Goal: Information Seeking & Learning: Check status

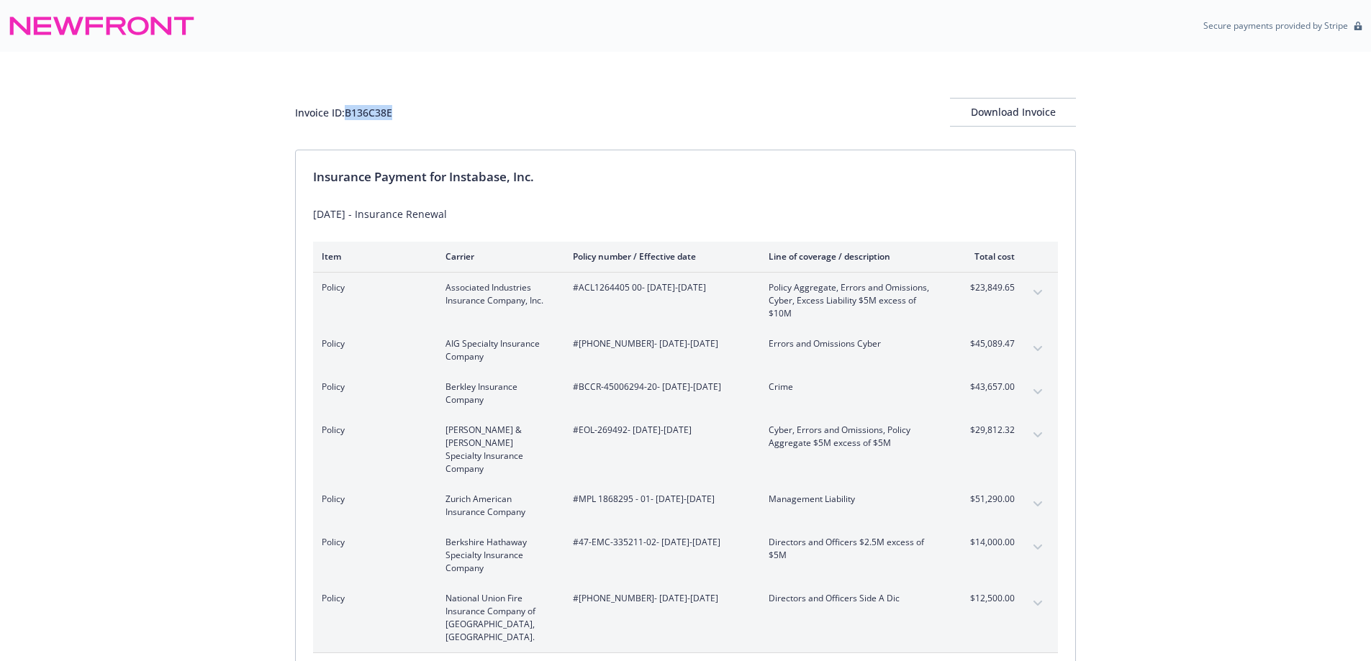
drag, startPoint x: 409, startPoint y: 127, endPoint x: 350, endPoint y: 127, distance: 59.0
click at [350, 127] on div "Invoice ID: B136C38E Download Invoice" at bounding box center [685, 101] width 781 height 98
copy div "B136C38E"
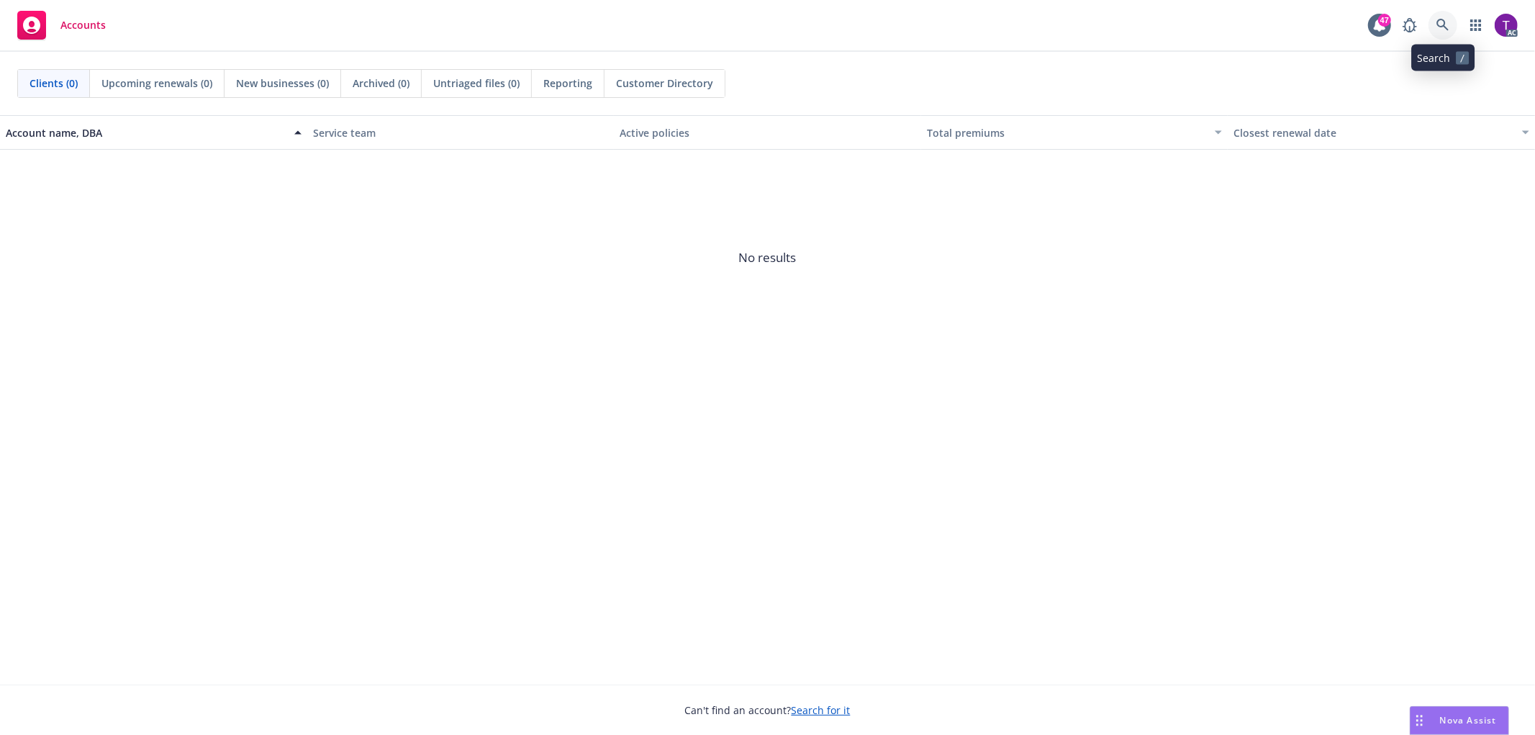
click at [1438, 27] on icon at bounding box center [1442, 25] width 13 height 13
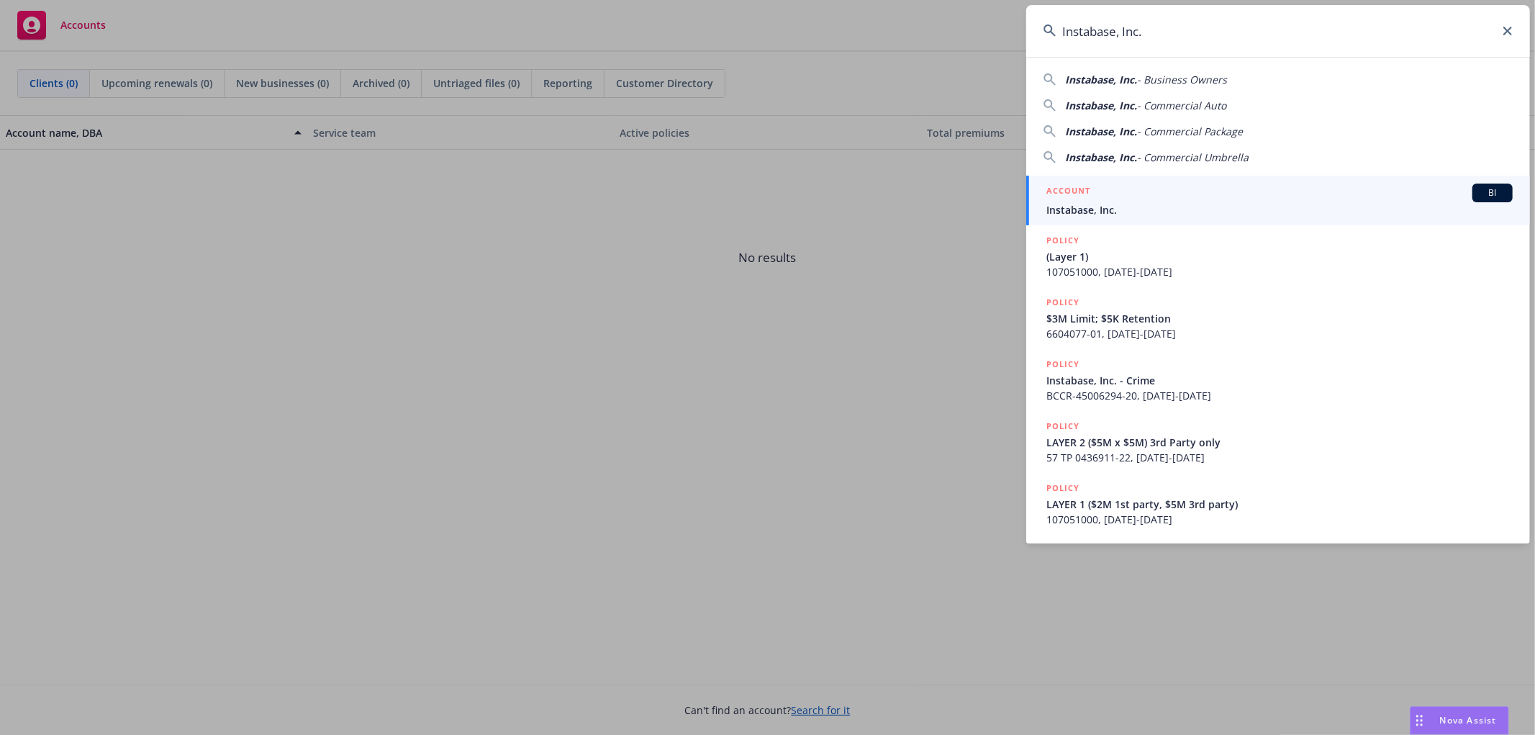
type input "Instabase, Inc."
click at [1150, 191] on div "ACCOUNT BI" at bounding box center [1279, 193] width 466 height 19
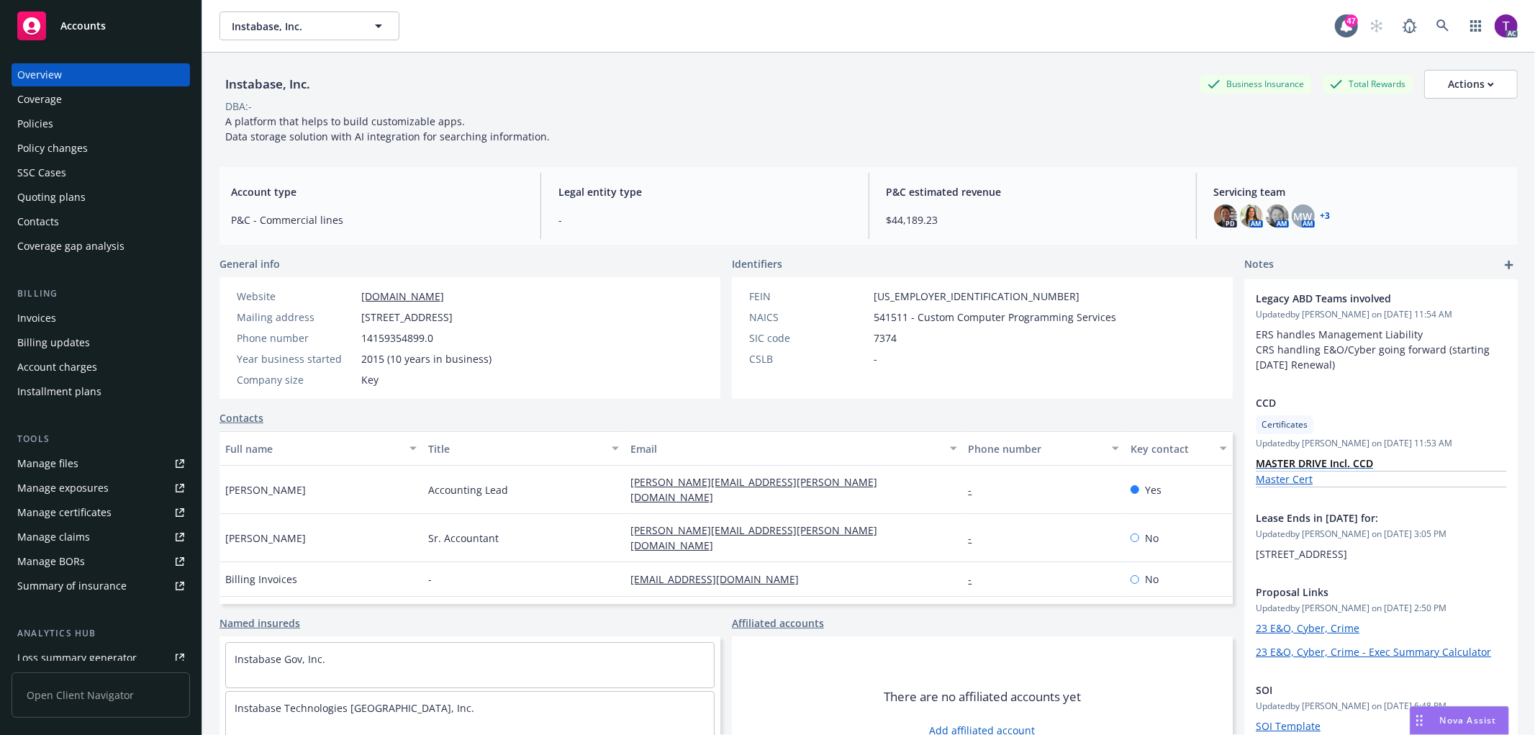
click at [54, 327] on div "Invoices" at bounding box center [36, 318] width 39 height 23
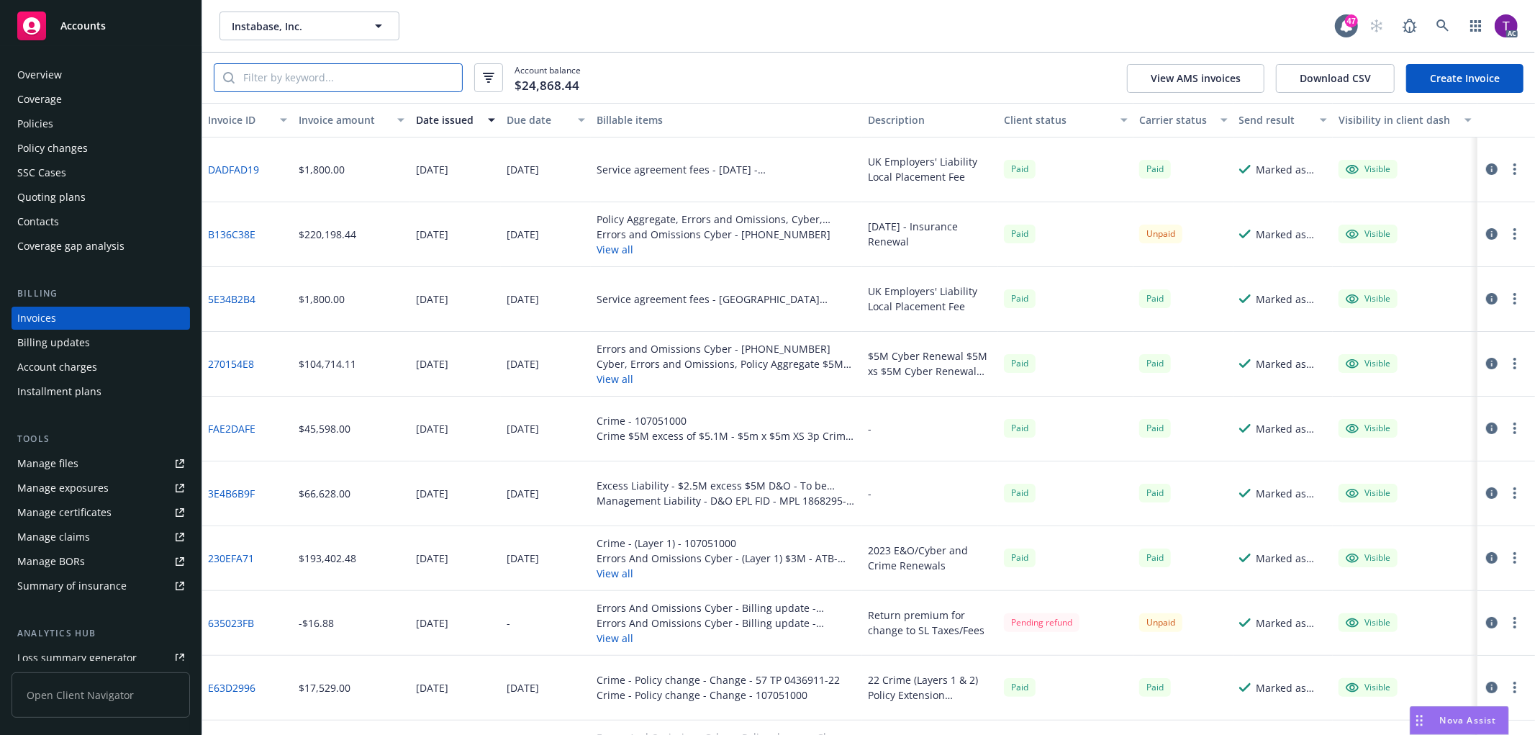
click at [300, 84] on input "search" at bounding box center [348, 77] width 227 height 27
paste input "Instabase, Inc."
drag, startPoint x: 333, startPoint y: 84, endPoint x: 145, endPoint y: 65, distance: 188.8
click at [145, 65] on div "Accounts Overview Coverage Policies Policy changes SSC Cases Quoting plans Cont…" at bounding box center [767, 367] width 1535 height 735
paste input "B136C38E"
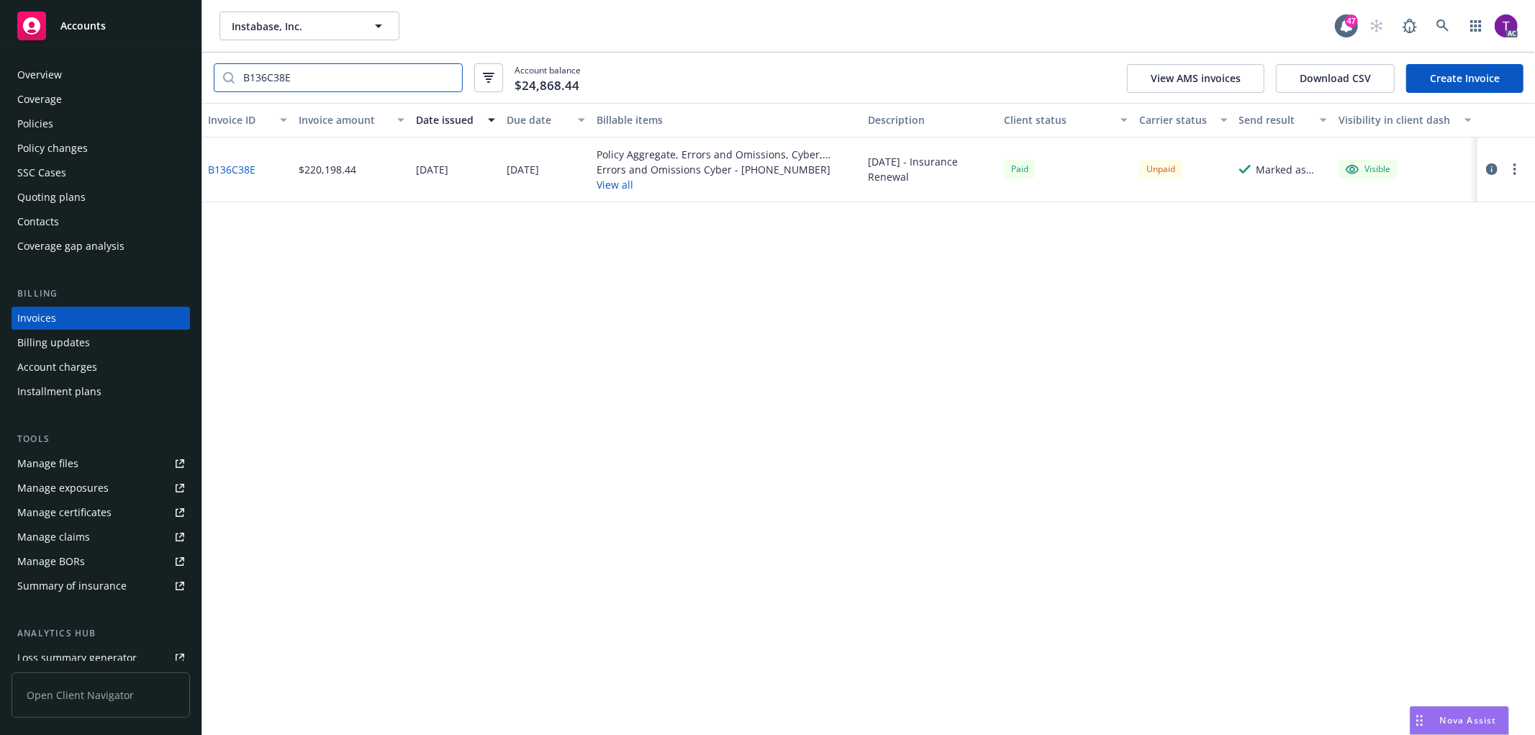
type input "B136C38E"
click at [1488, 162] on button "button" at bounding box center [1491, 168] width 17 height 17
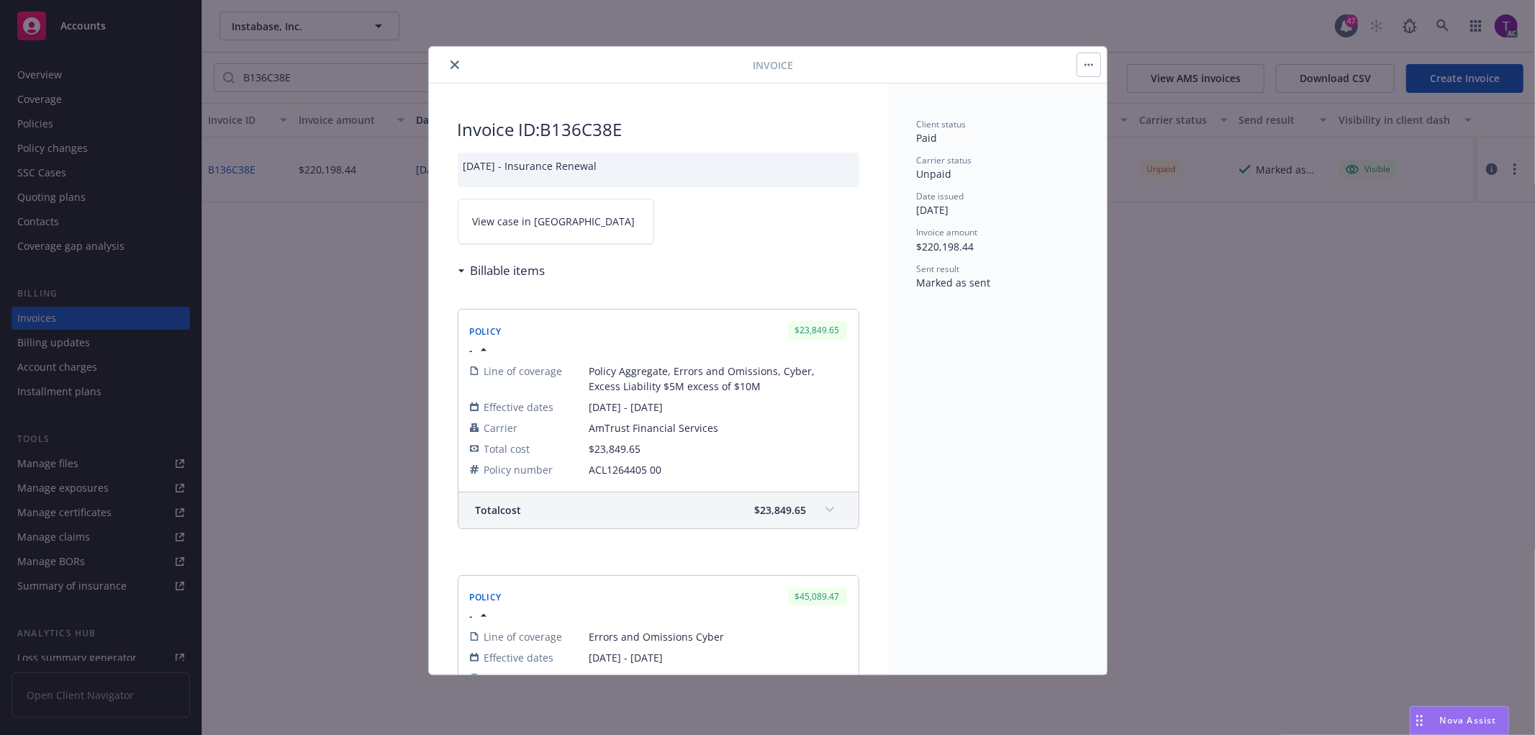
click at [490, 212] on link "View case in SSC" at bounding box center [556, 221] width 196 height 45
click at [457, 59] on button "close" at bounding box center [454, 64] width 17 height 17
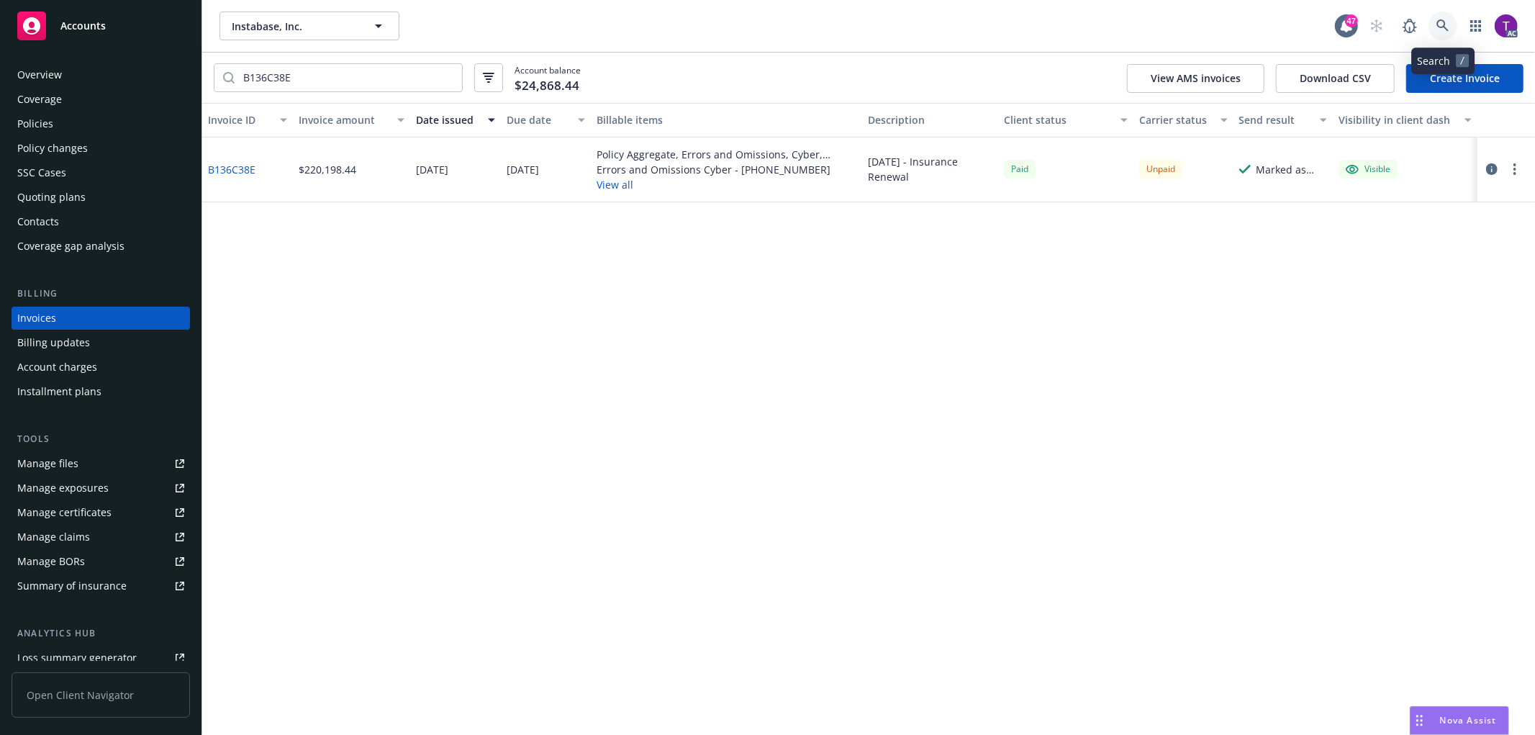
click at [1447, 20] on icon at bounding box center [1442, 25] width 13 height 13
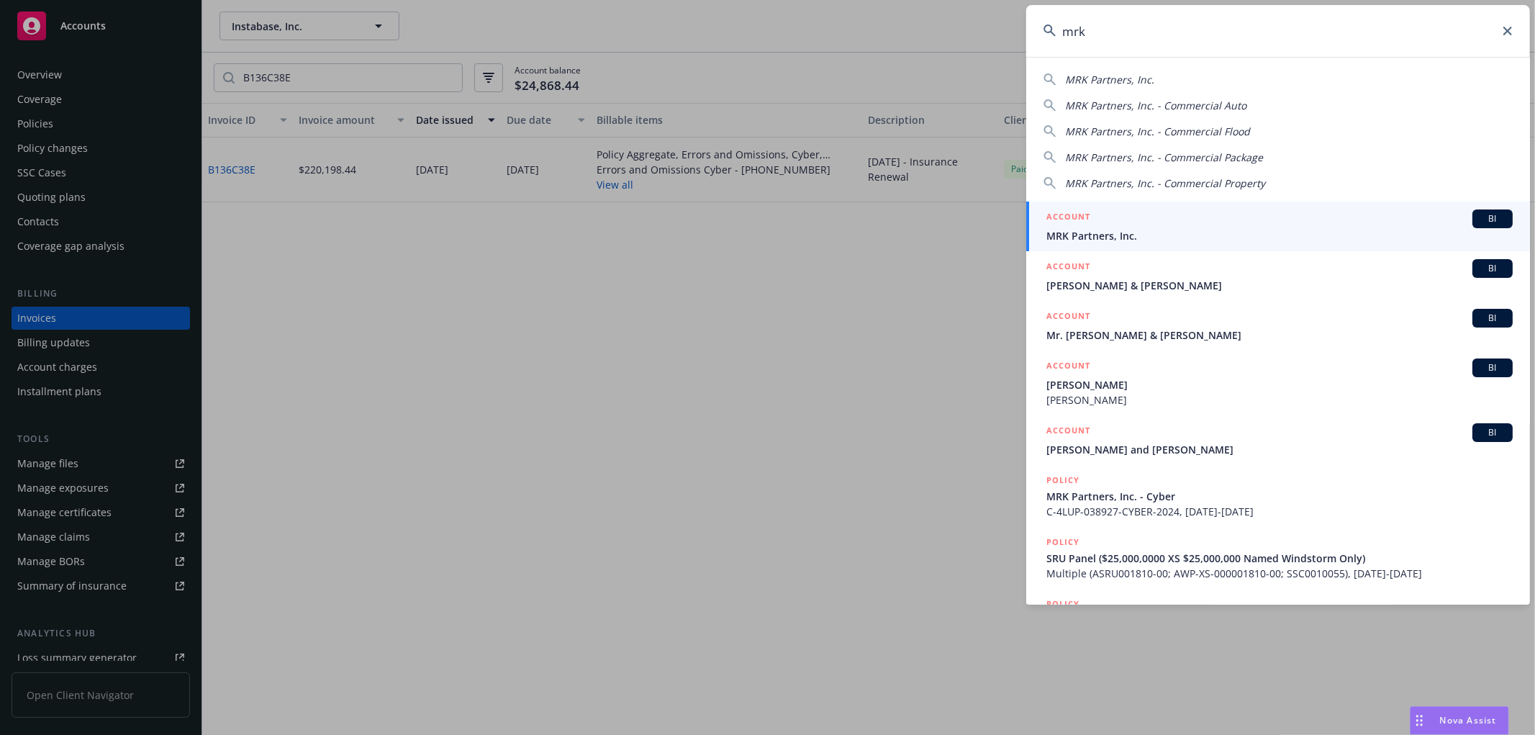
type input "mrk"
click at [1169, 225] on div "ACCOUNT BI" at bounding box center [1279, 218] width 466 height 19
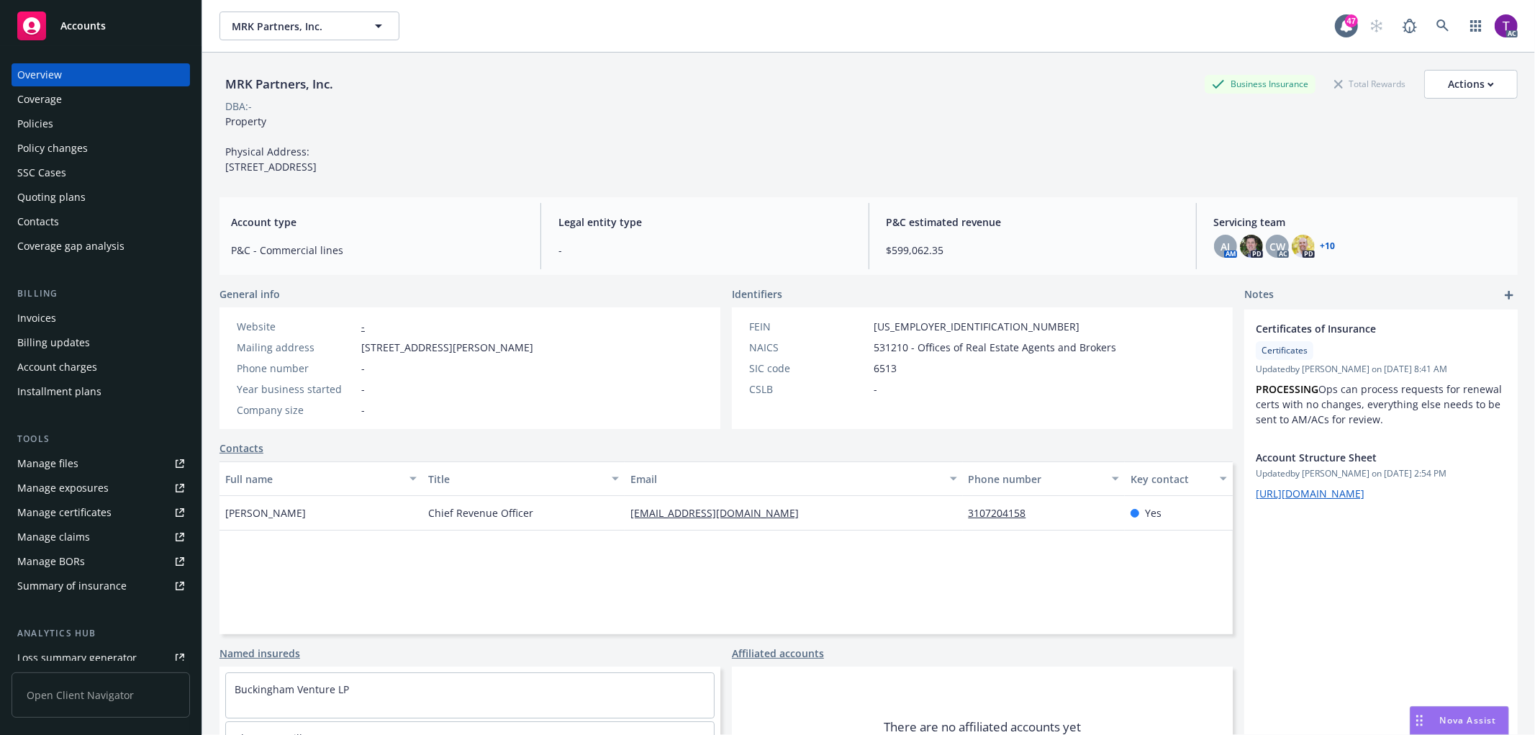
click at [86, 320] on div "Invoices" at bounding box center [100, 318] width 167 height 23
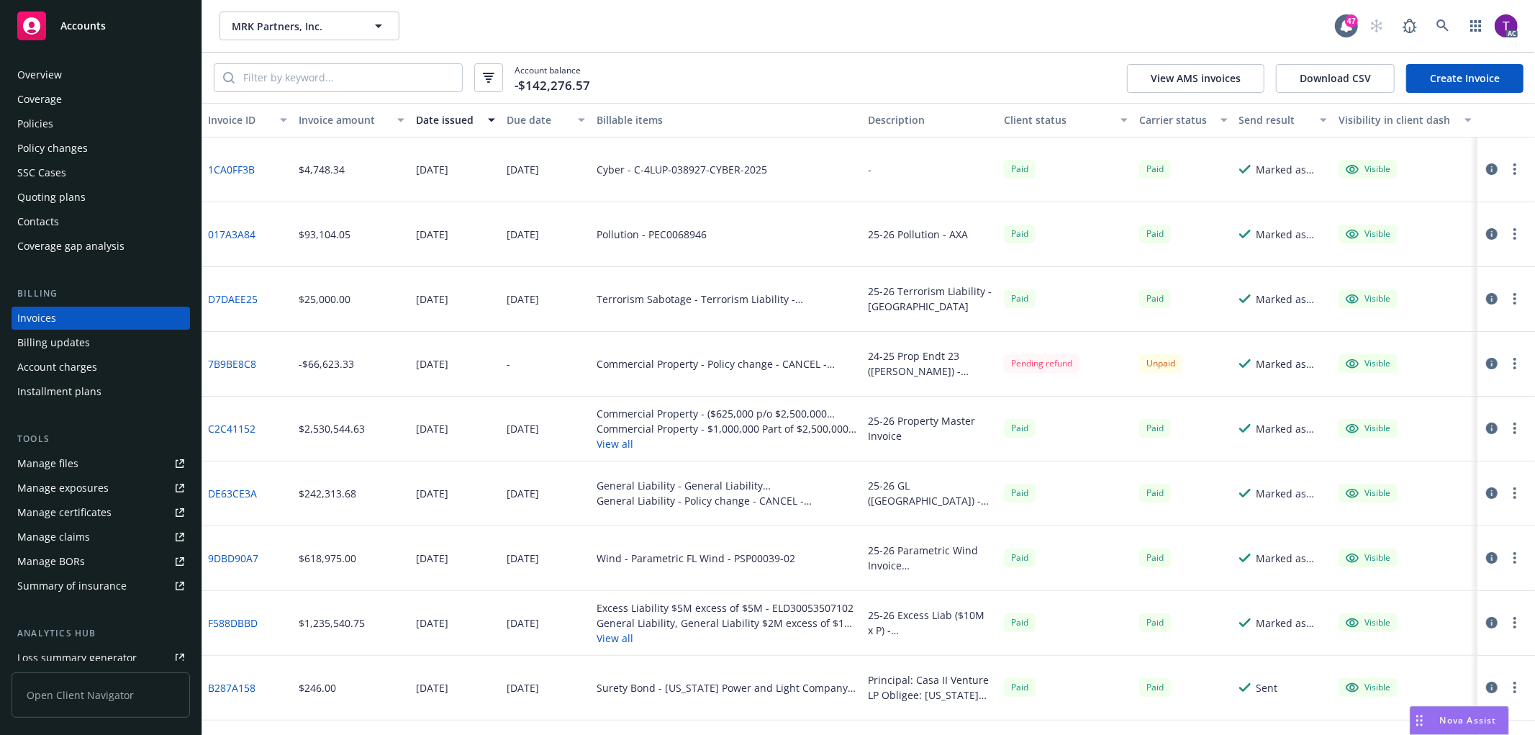
click at [340, 114] on div "Invoice amount" at bounding box center [344, 119] width 90 height 15
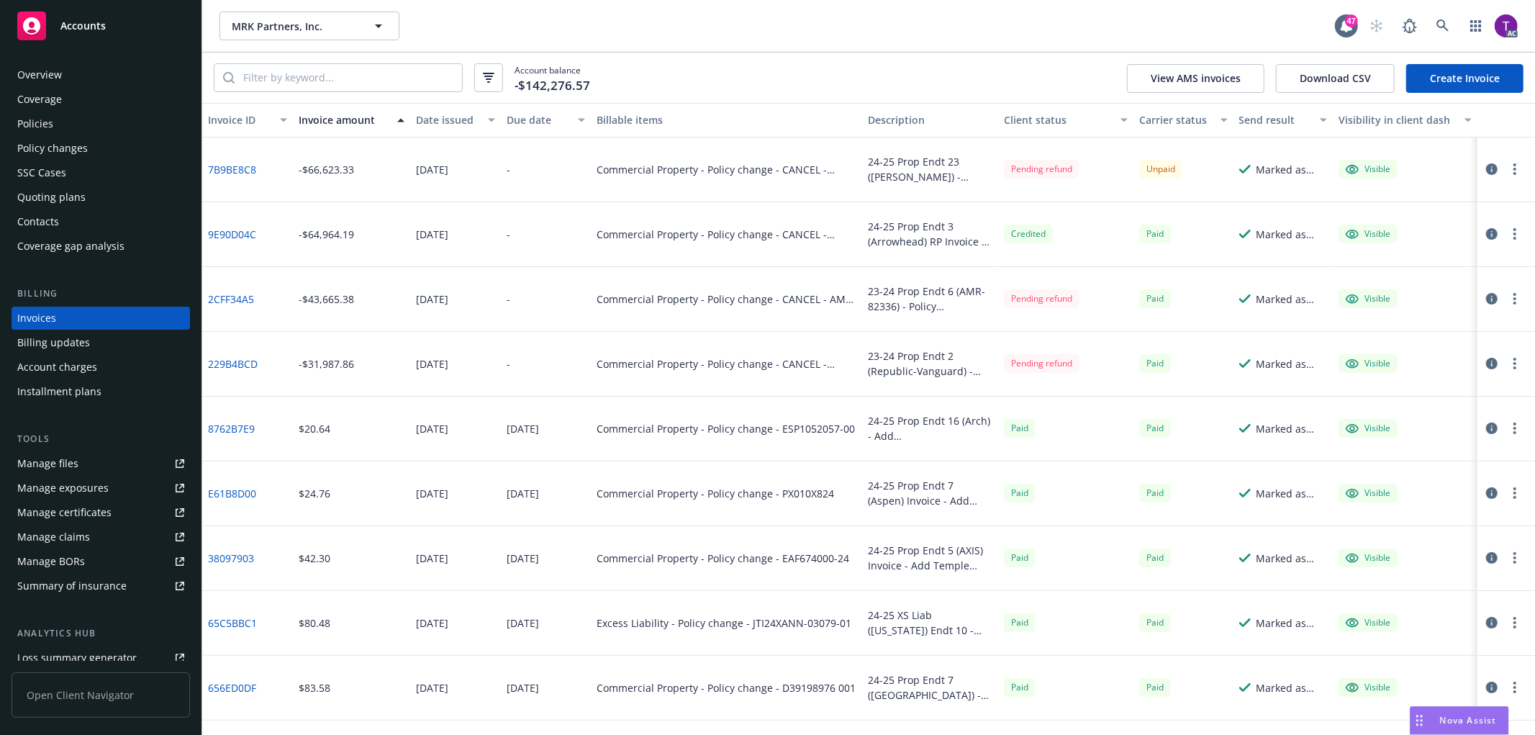
click at [223, 301] on link "2CFF34A5" at bounding box center [231, 298] width 46 height 15
click at [253, 69] on input "search" at bounding box center [348, 77] width 227 height 27
paste input "YB2L9L476486013"
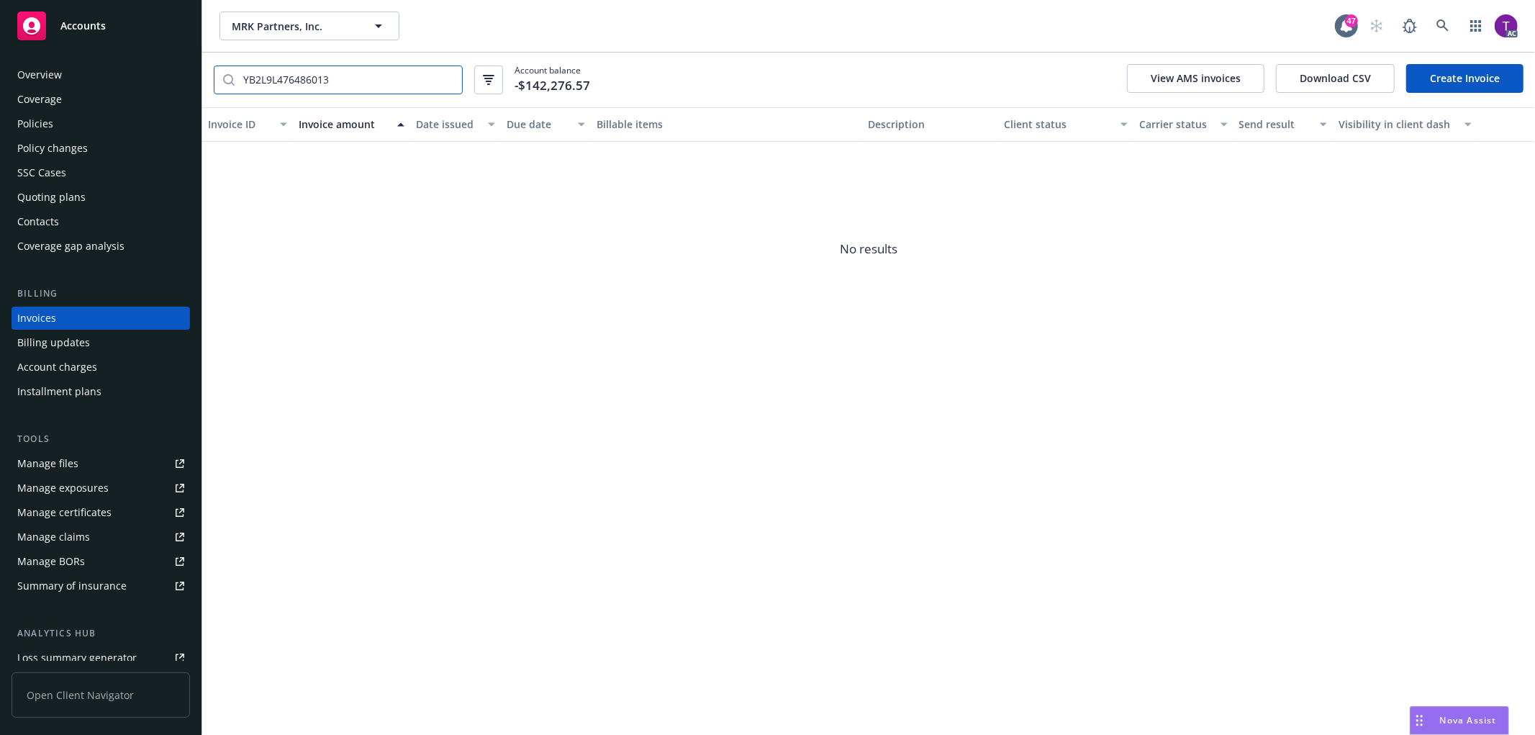
type input "YB2L9L476486013"
drag, startPoint x: 348, startPoint y: 78, endPoint x: 176, endPoint y: 53, distance: 173.8
click at [176, 53] on div "Accounts Overview Coverage Policies Policy changes SSC Cases Quoting plans Cont…" at bounding box center [767, 367] width 1535 height 735
click at [1442, 22] on icon at bounding box center [1442, 25] width 13 height 13
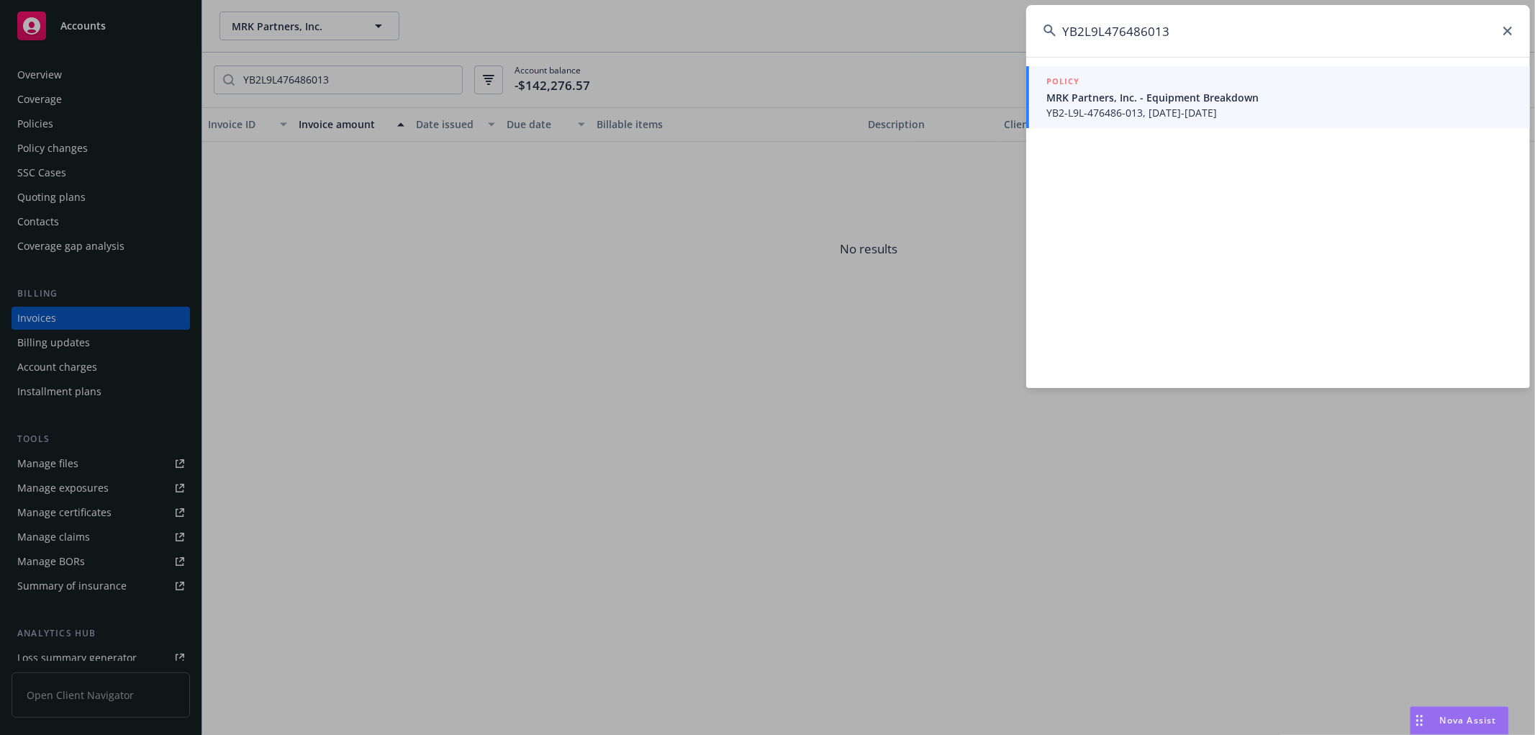
type input "YB2L9L476486013"
click at [1120, 109] on span "YB2-L9L-476486-013, 06/30/2023-05/15/2024" at bounding box center [1279, 112] width 466 height 15
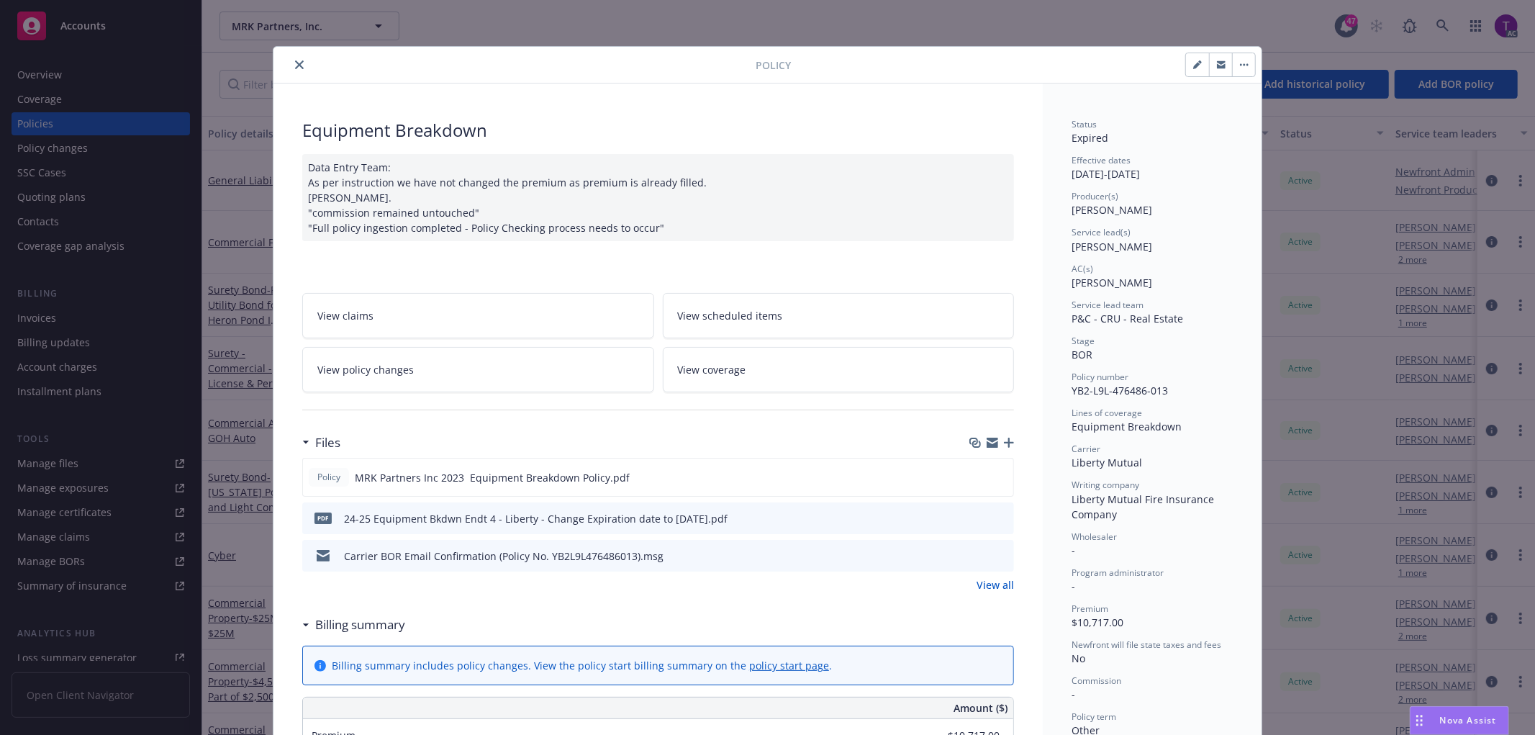
click at [295, 60] on icon "close" at bounding box center [299, 64] width 9 height 9
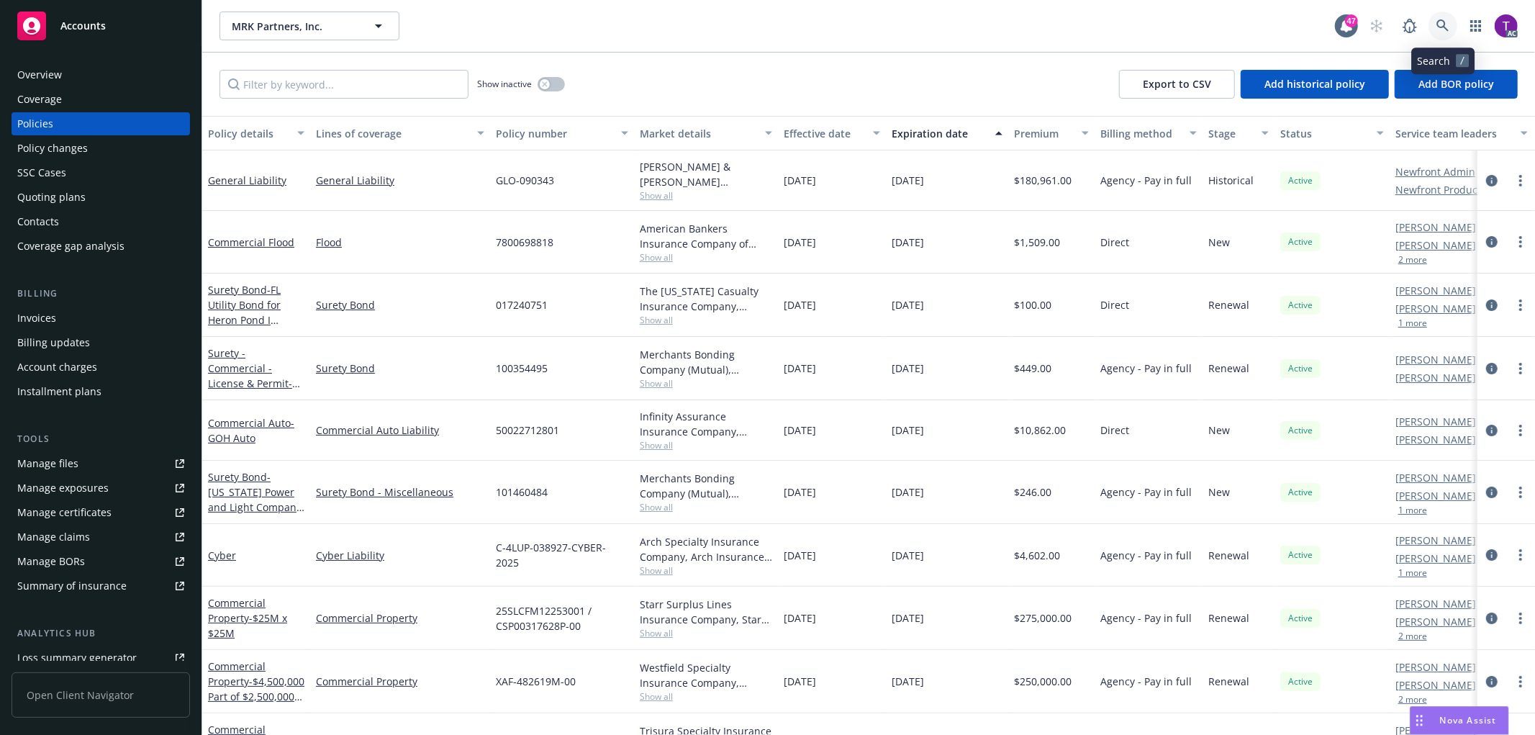
drag, startPoint x: 1441, startPoint y: 23, endPoint x: 1434, endPoint y: 27, distance: 8.0
click at [1434, 27] on link at bounding box center [1443, 26] width 29 height 29
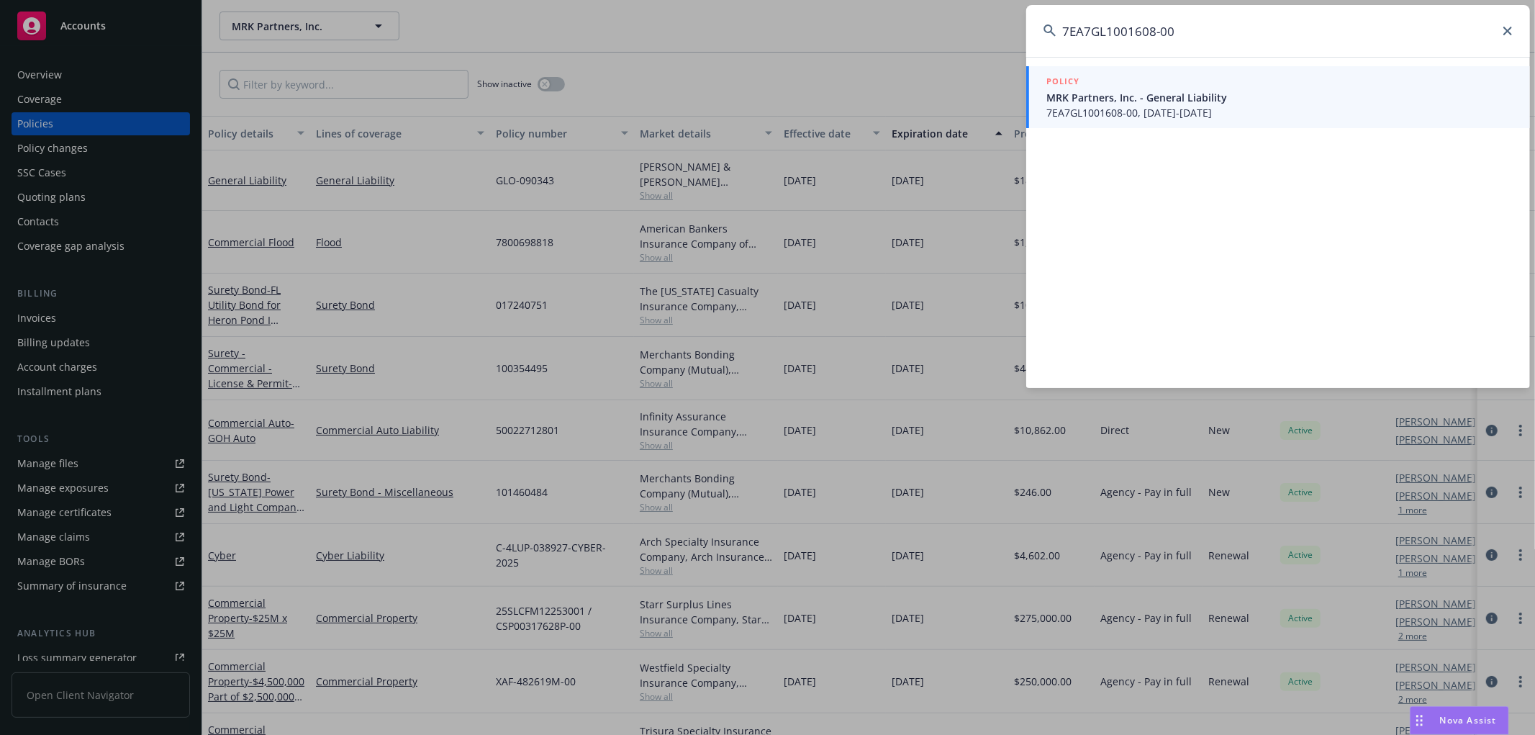
type input "7EA7GL1001608-00"
click at [1184, 96] on span "MRK Partners, Inc. - General Liability" at bounding box center [1279, 97] width 466 height 15
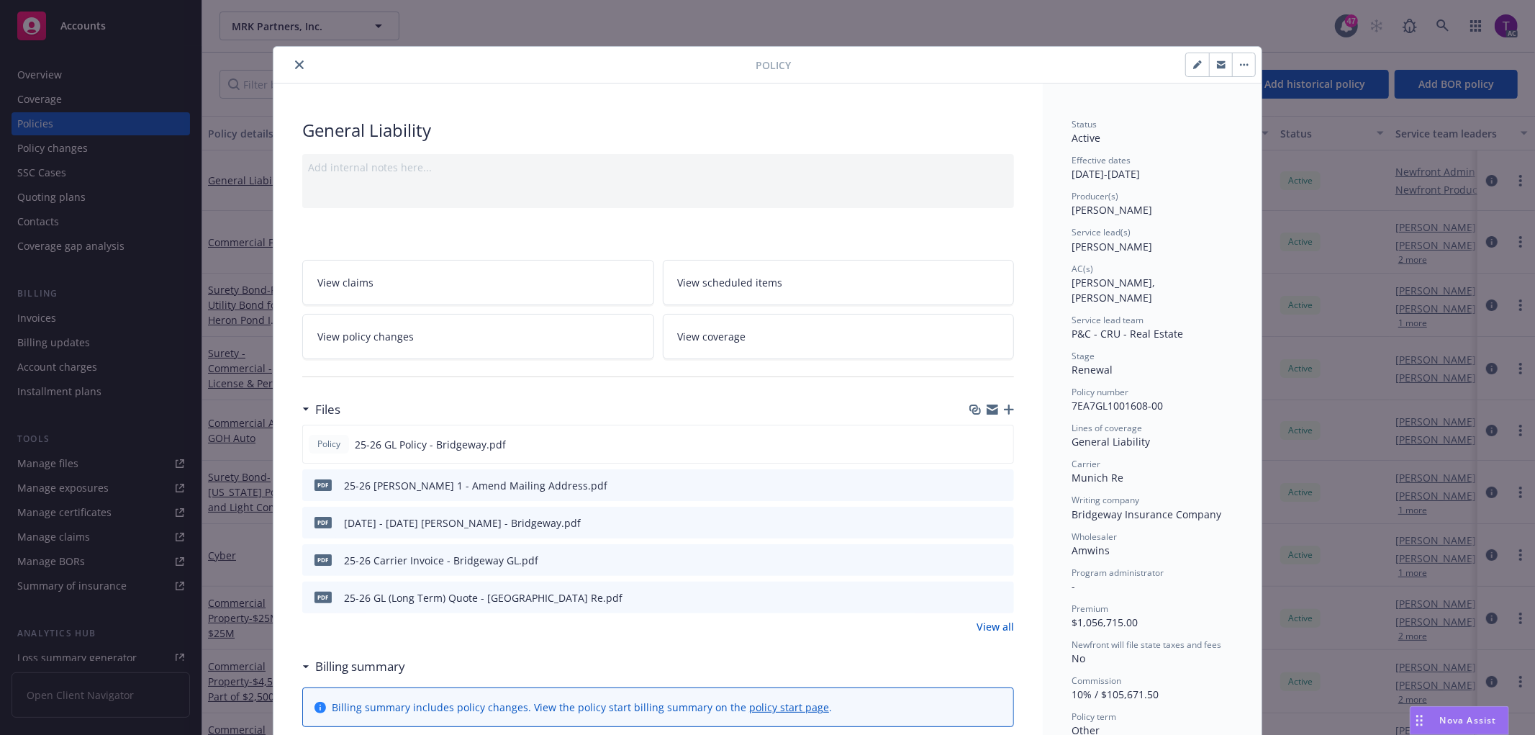
click at [295, 63] on icon "close" at bounding box center [299, 64] width 9 height 9
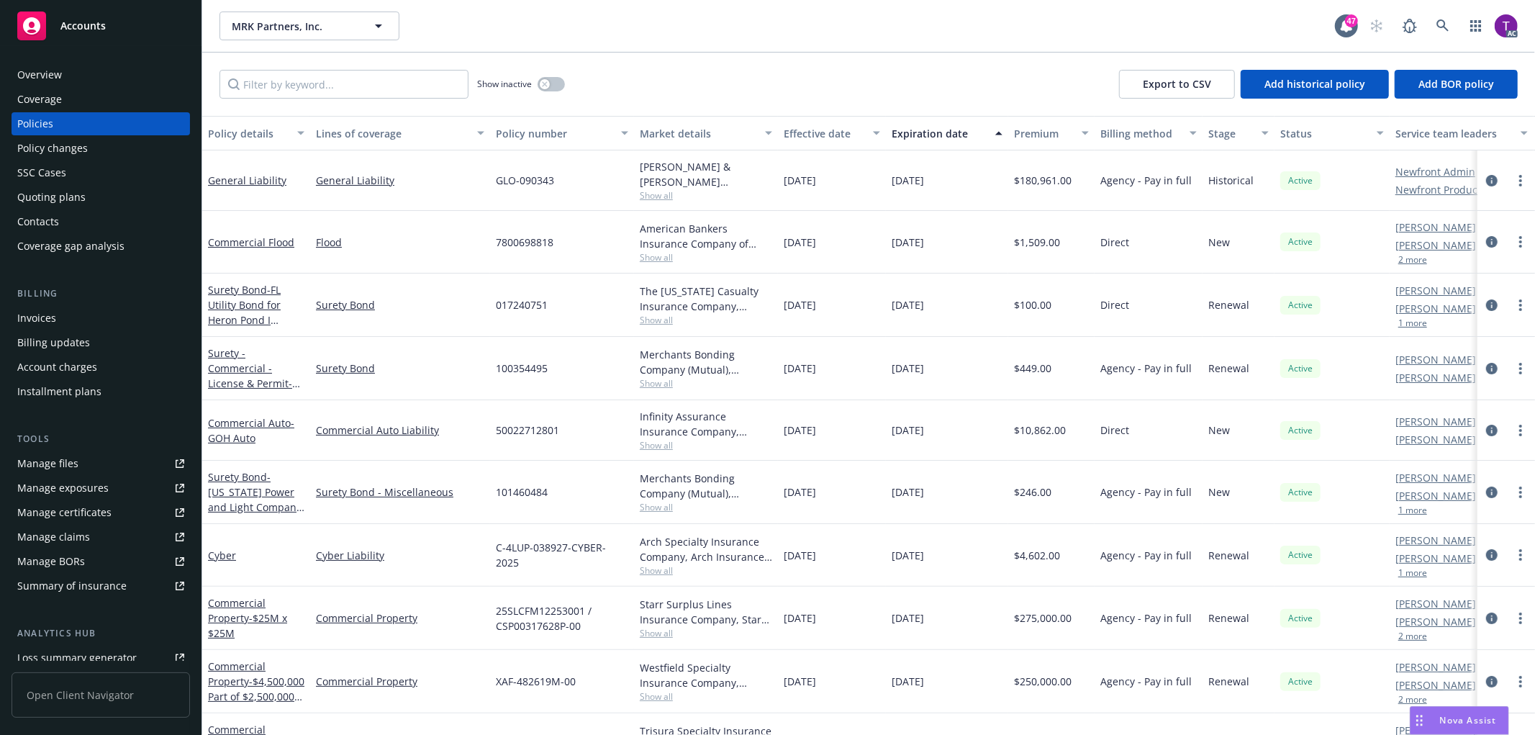
click at [43, 321] on div "Invoices" at bounding box center [36, 318] width 39 height 23
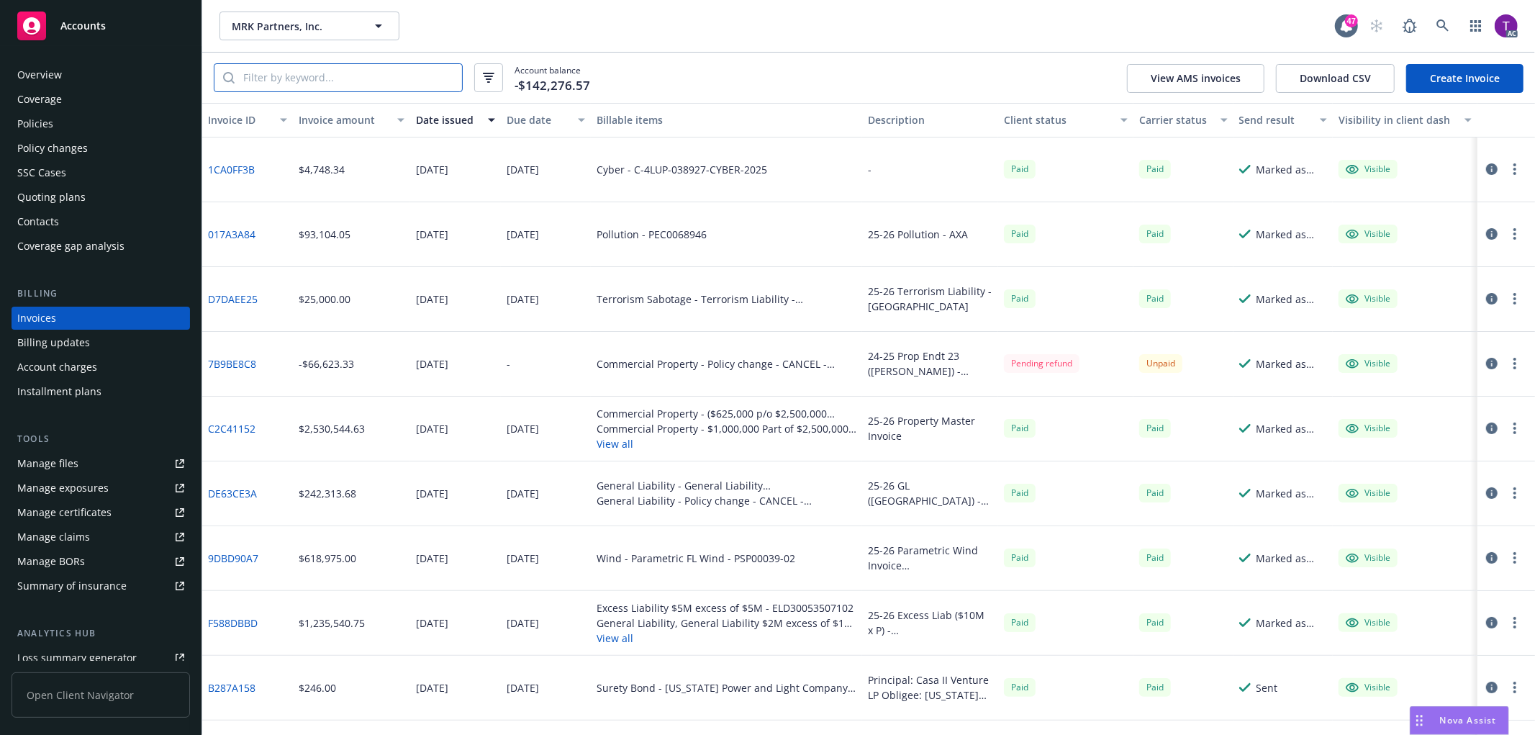
click at [404, 86] on input "search" at bounding box center [348, 77] width 227 height 27
paste input "7EA7GL1001608-00"
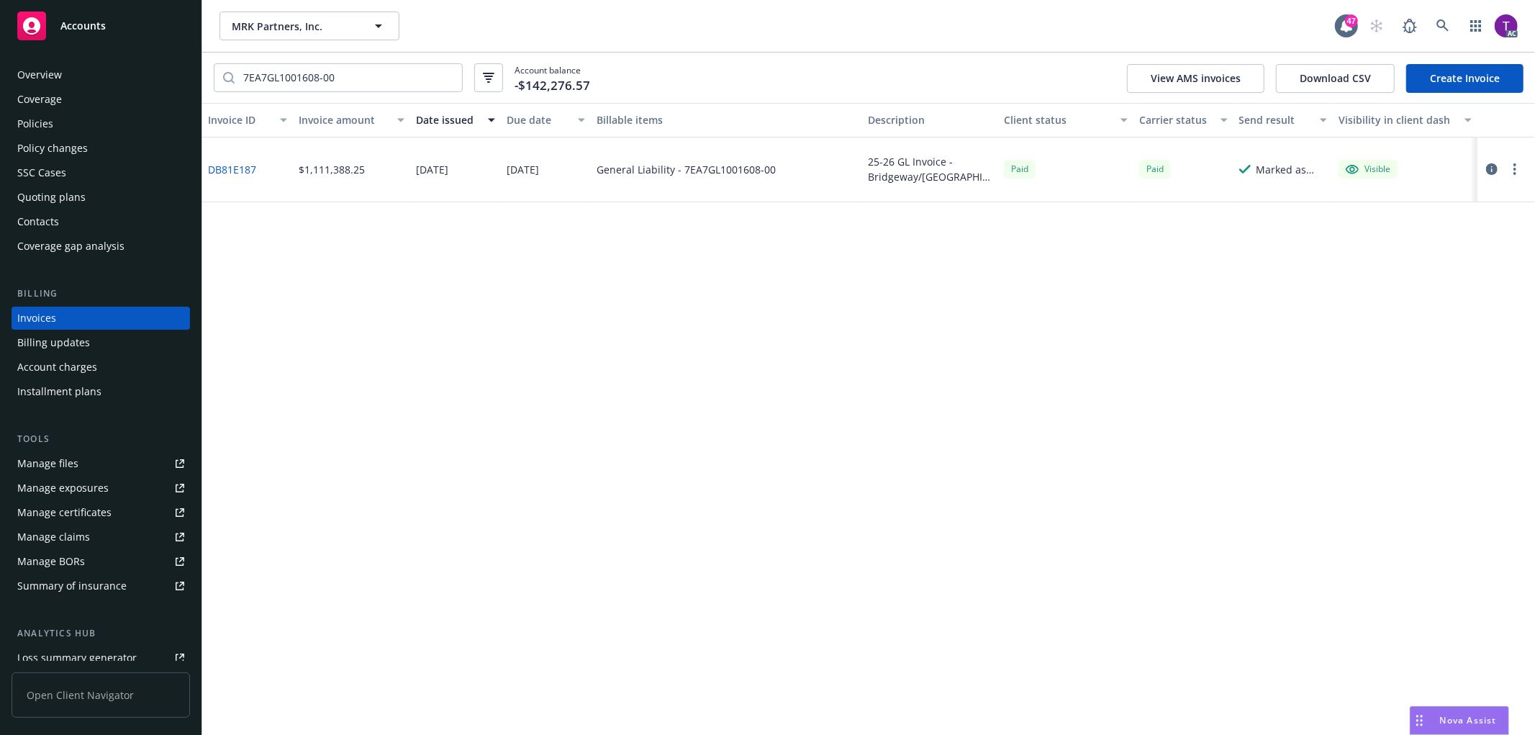
click at [235, 175] on link "DB81E187" at bounding box center [232, 169] width 48 height 15
drag, startPoint x: 353, startPoint y: 74, endPoint x: 169, endPoint y: 53, distance: 184.7
click at [169, 53] on div "Accounts Overview Coverage Policies Policy changes SSC Cases Quoting plans Cont…" at bounding box center [767, 367] width 1535 height 735
drag, startPoint x: 370, startPoint y: 90, endPoint x: 174, endPoint y: 69, distance: 196.9
click at [174, 69] on div "Accounts Overview Coverage Policies Policy changes SSC Cases Quoting plans Cont…" at bounding box center [767, 367] width 1535 height 735
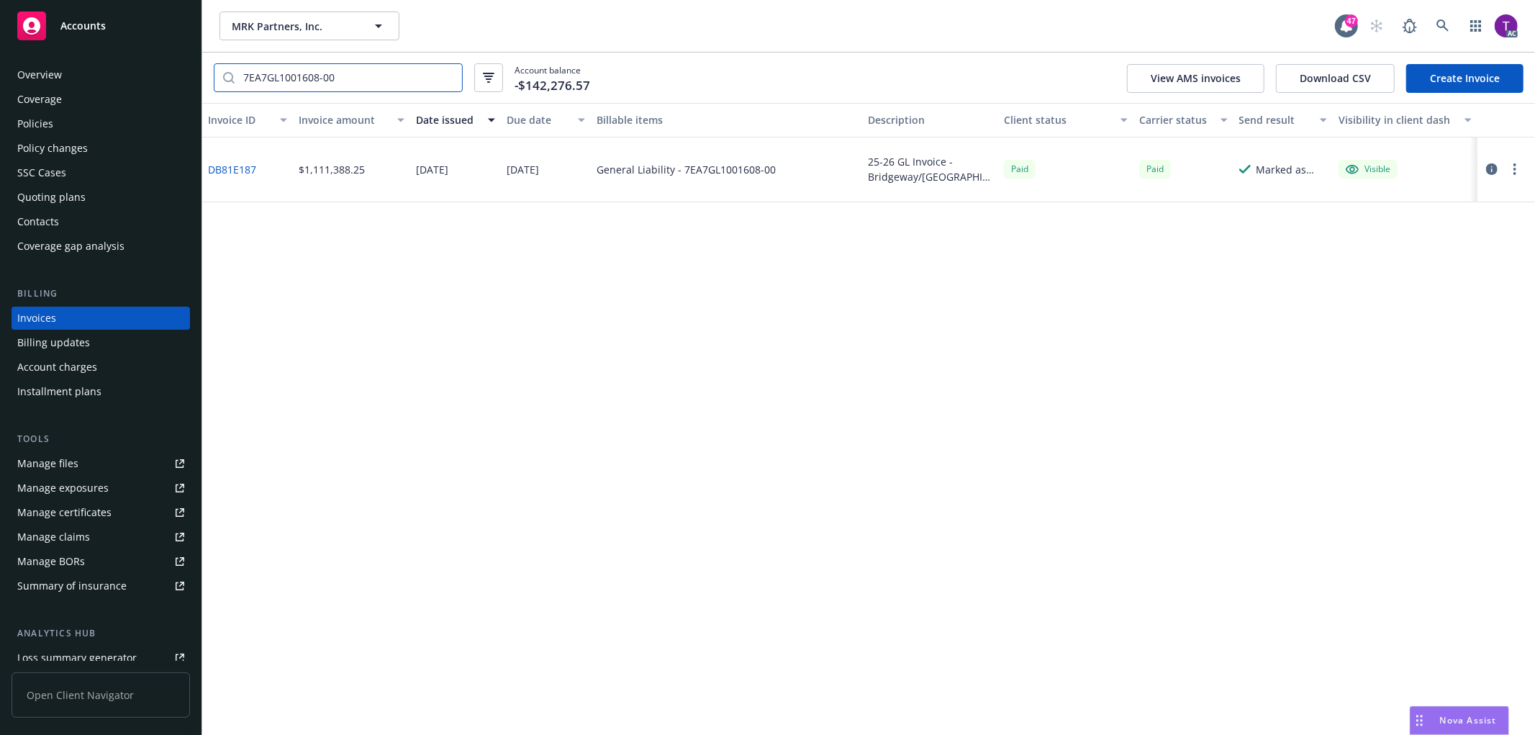
paste input "PX010X824"
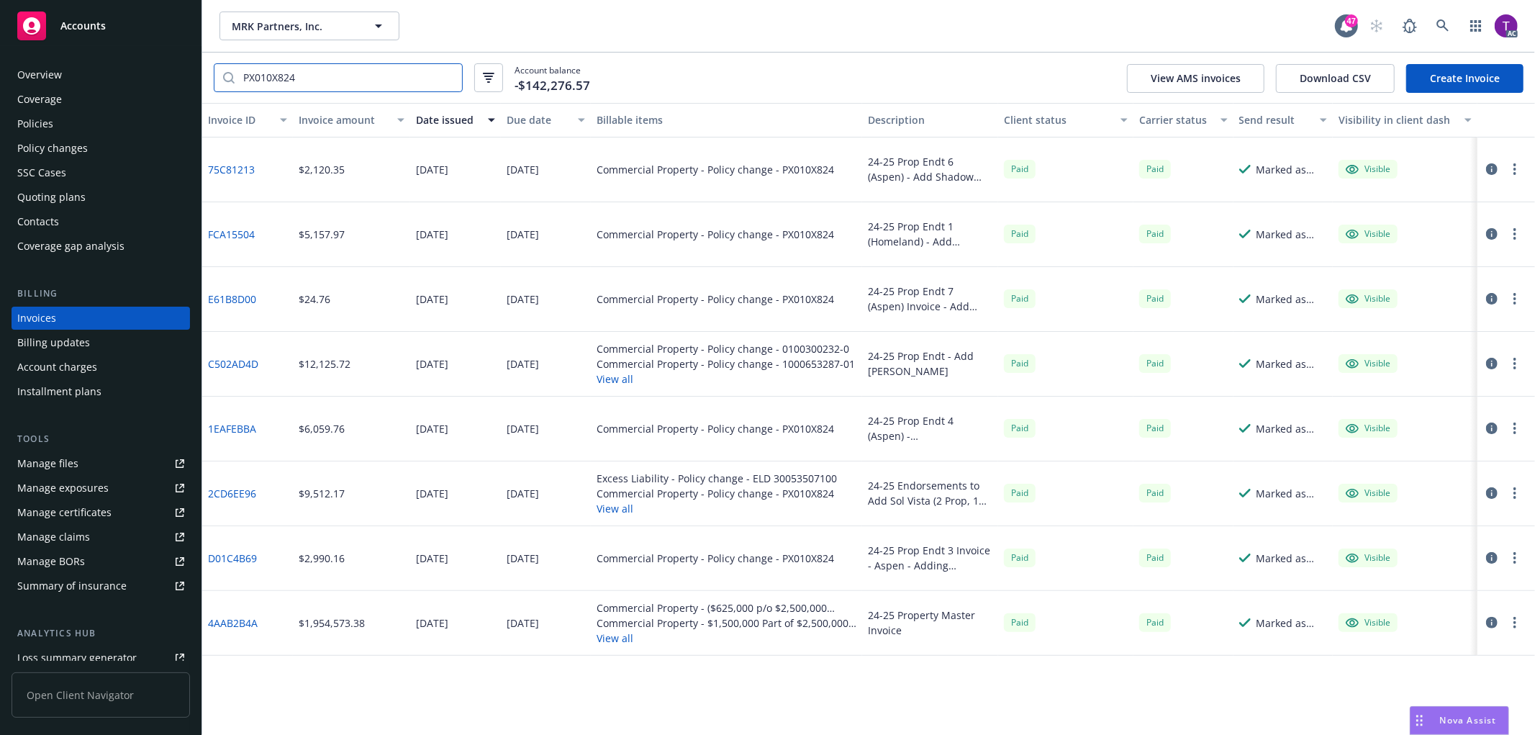
click at [361, 74] on input "PX010X824" at bounding box center [348, 77] width 227 height 27
drag, startPoint x: 332, startPoint y: 78, endPoint x: 89, endPoint y: 63, distance: 243.7
click at [89, 63] on div "Accounts Overview Coverage Policies Policy changes SSC Cases Quoting plans Cont…" at bounding box center [767, 367] width 1535 height 735
paste input "1000653287-02"
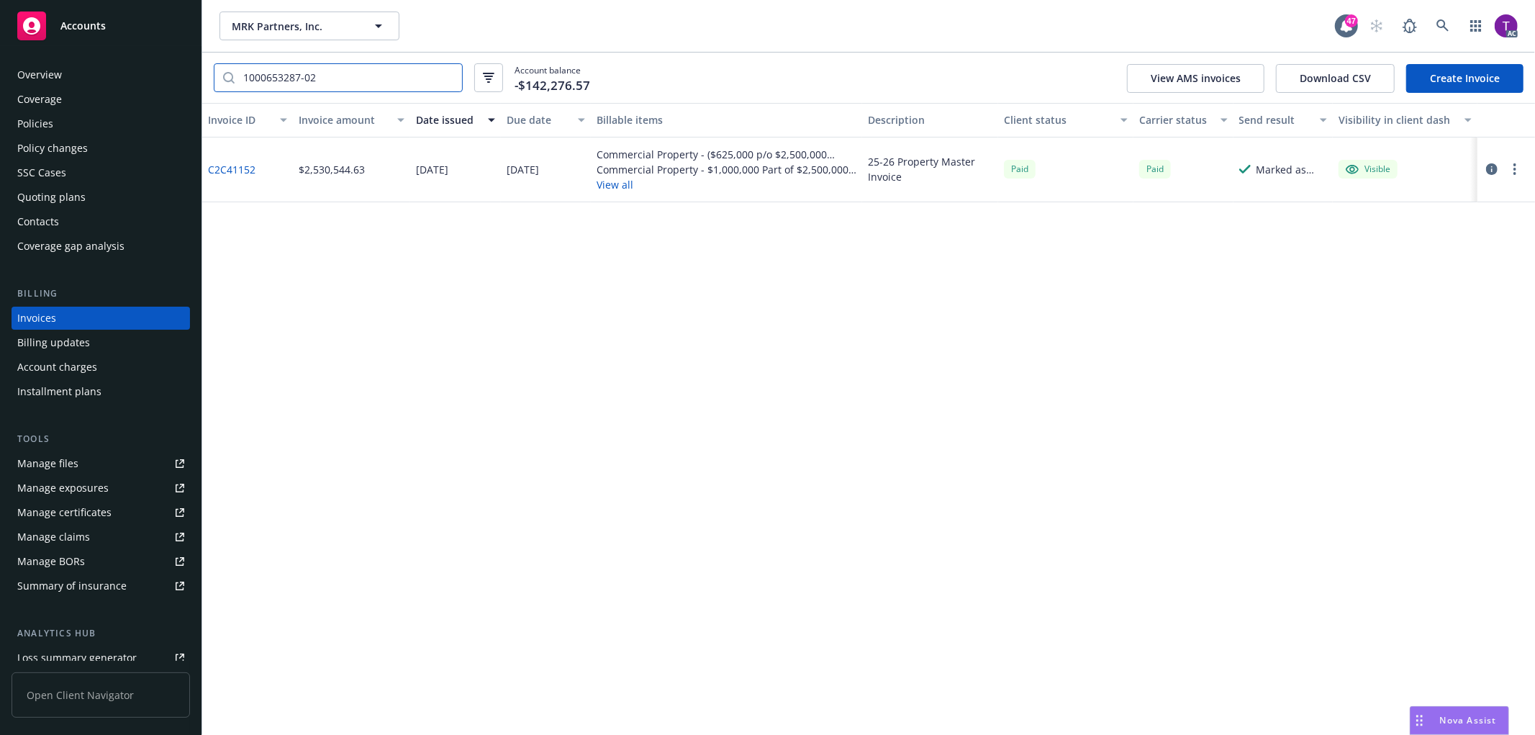
type input "1000653287-02"
click at [1434, 13] on link at bounding box center [1443, 26] width 29 height 29
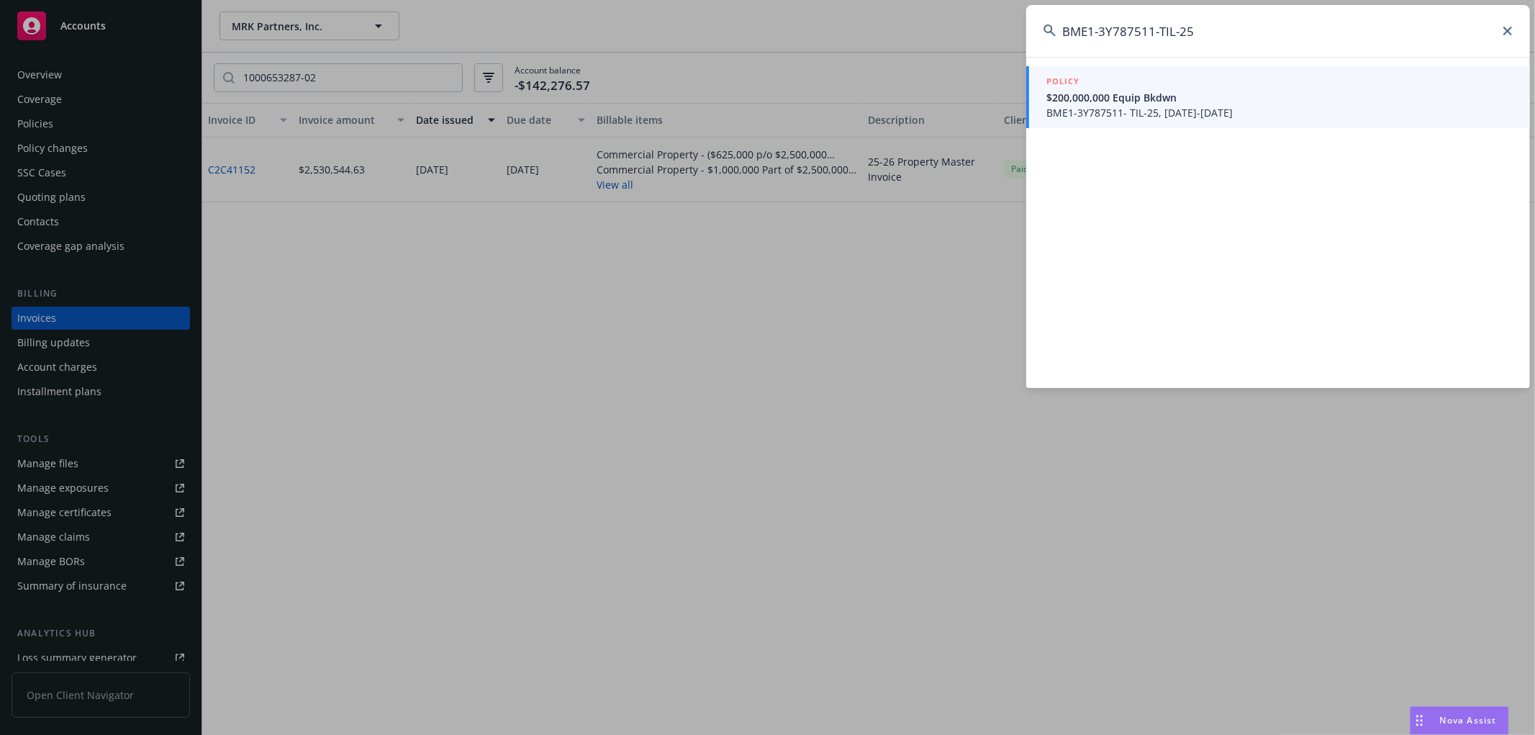
type input "BME1-3Y787511-TIL-25"
click at [1162, 114] on span "BME1-3Y787511- TIL-25, 05/15/2025-05/15/2026" at bounding box center [1279, 112] width 466 height 15
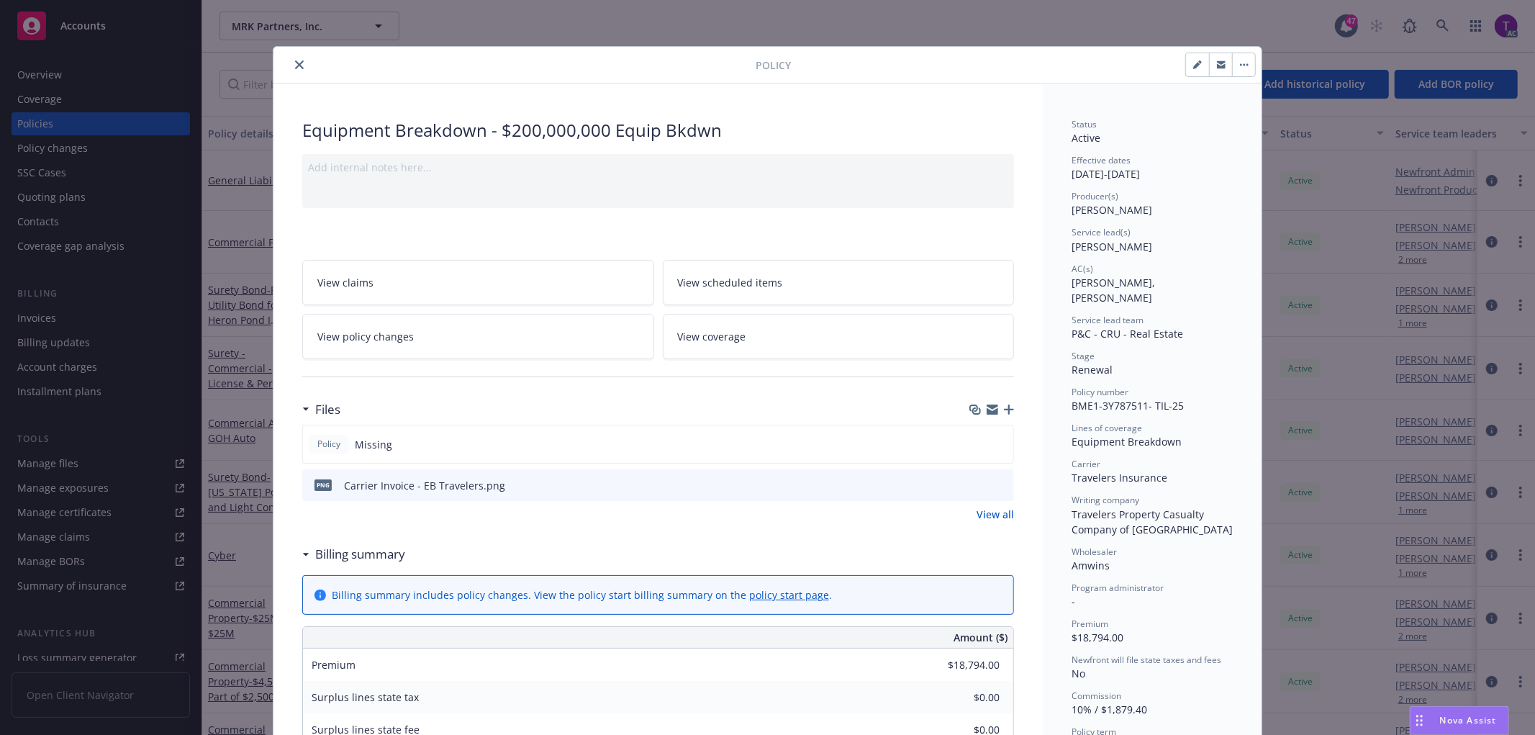
click at [297, 66] on icon "close" at bounding box center [299, 64] width 9 height 9
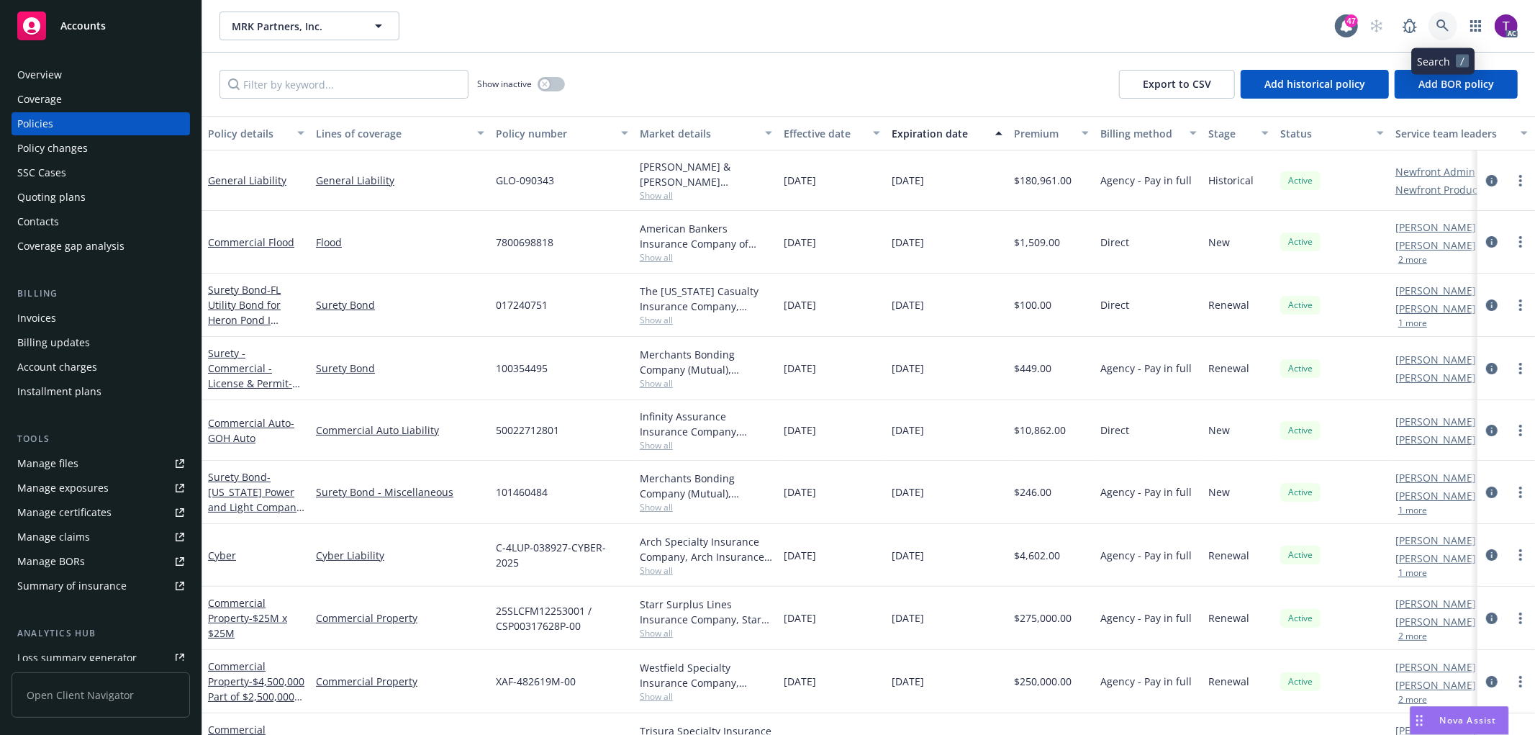
click at [1439, 29] on icon at bounding box center [1442, 25] width 13 height 13
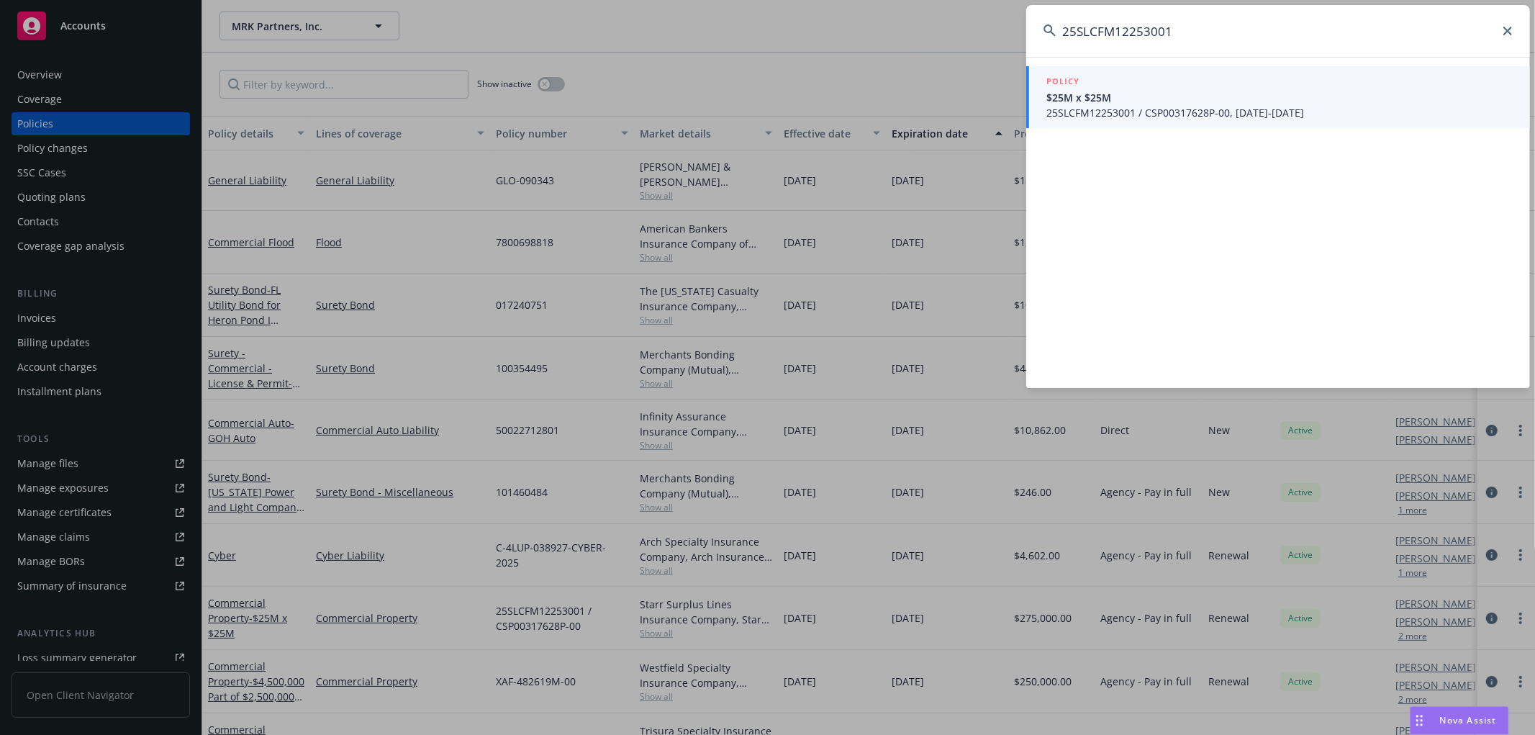
type input "25SLCFM12253001"
click at [1126, 101] on span "$25M x $25M" at bounding box center [1279, 97] width 466 height 15
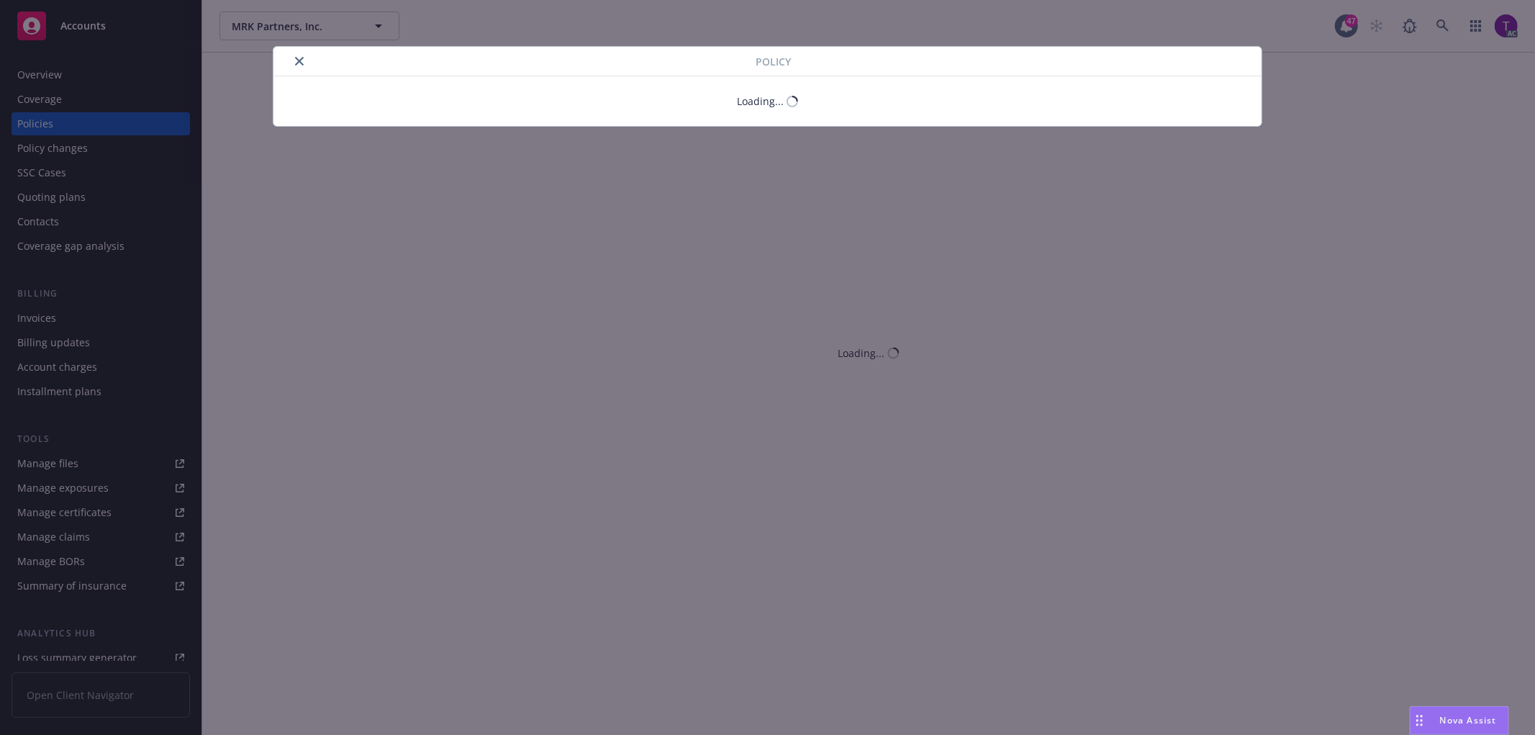
click at [1534, 204] on div "Policy Loading..." at bounding box center [767, 367] width 1535 height 735
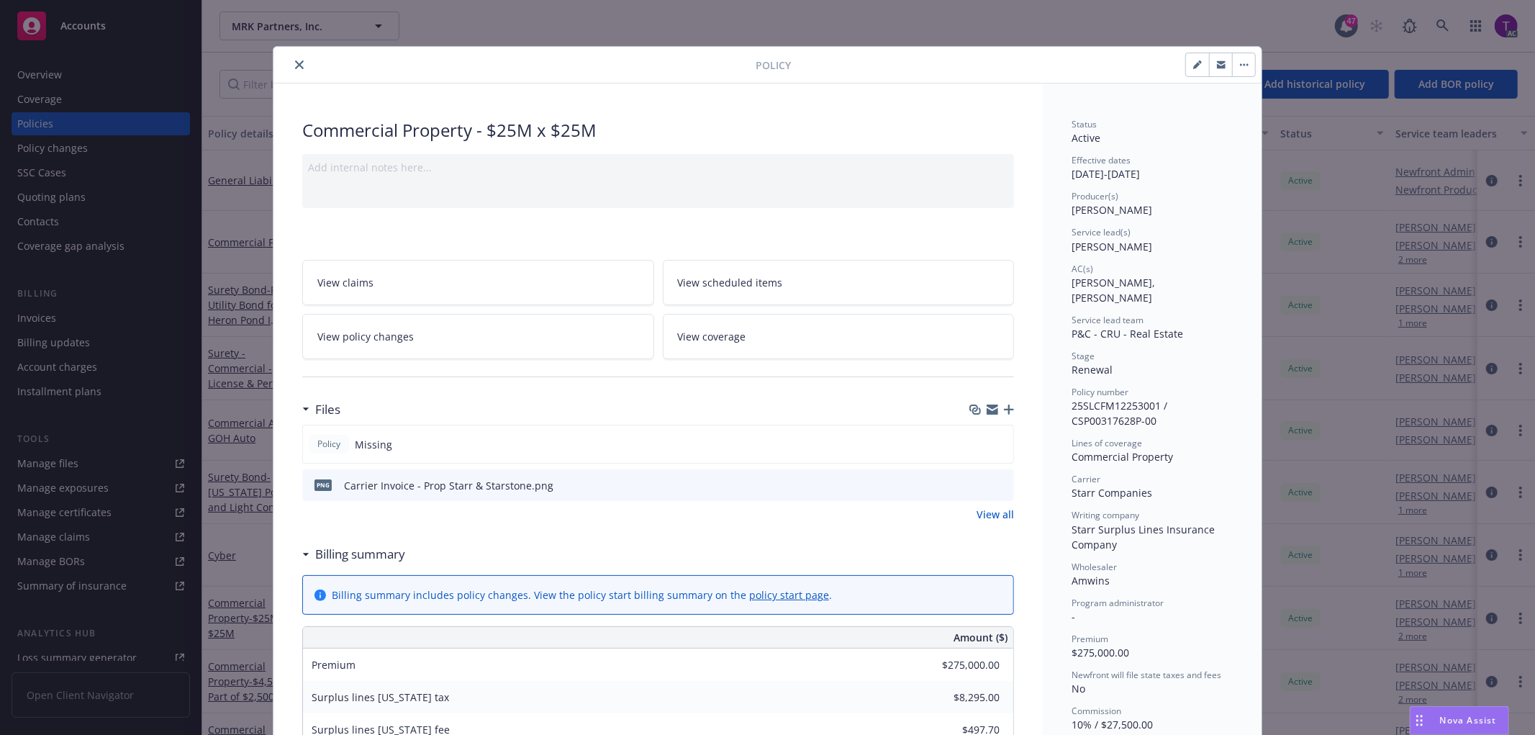
click at [295, 61] on icon "close" at bounding box center [299, 64] width 9 height 9
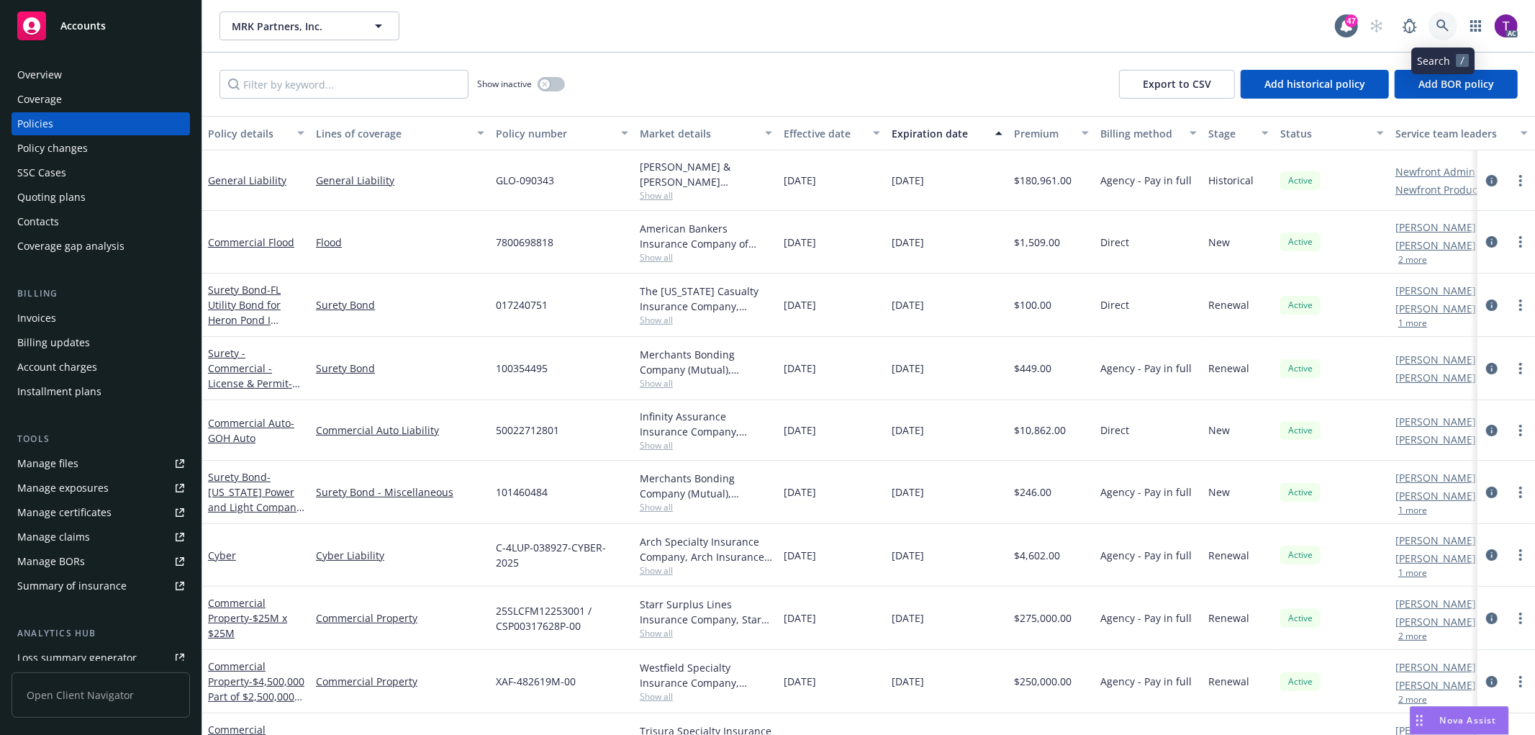
click at [1437, 30] on icon at bounding box center [1442, 25] width 13 height 13
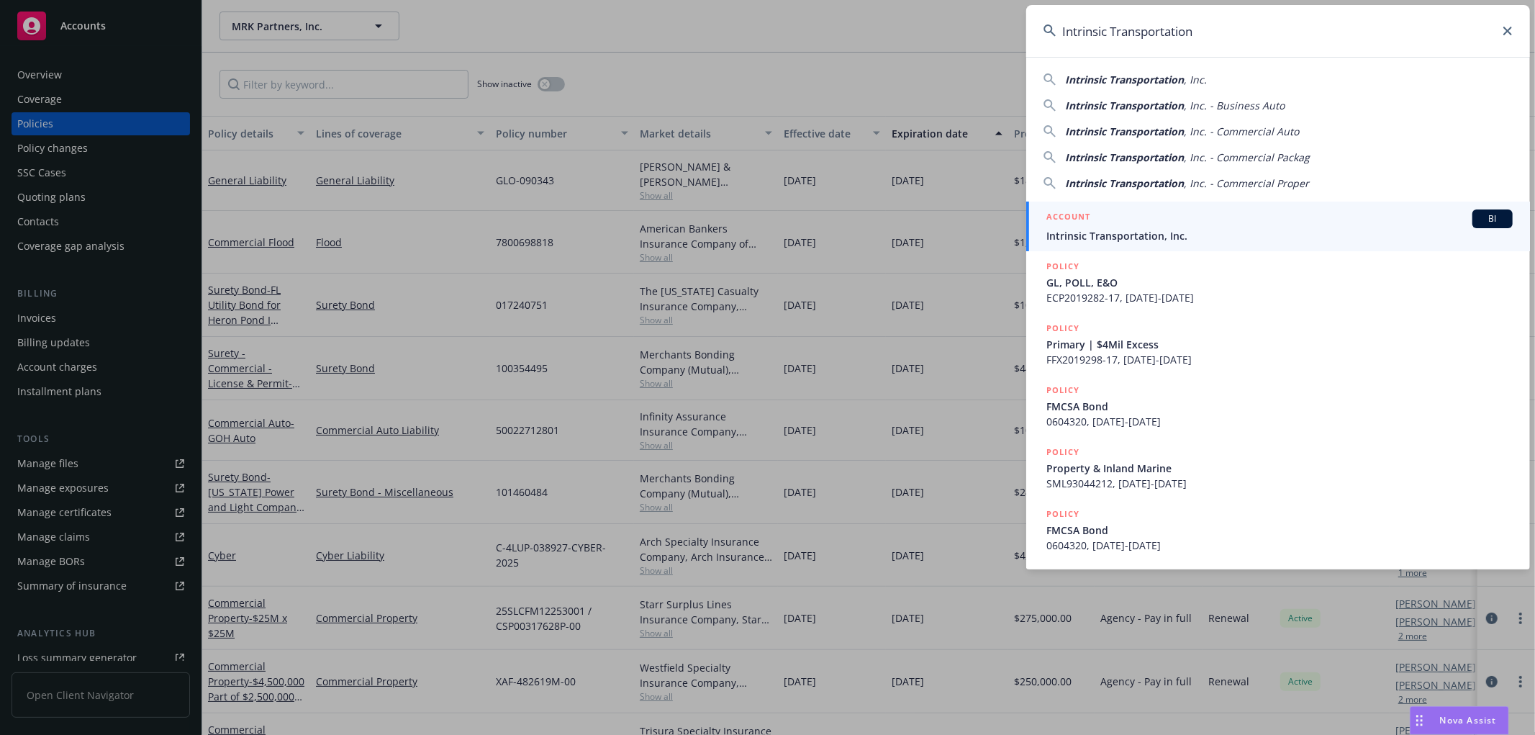
type input "Intrinsic Transportation"
click at [1110, 231] on span "Intrinsic Transportation, Inc." at bounding box center [1279, 235] width 466 height 15
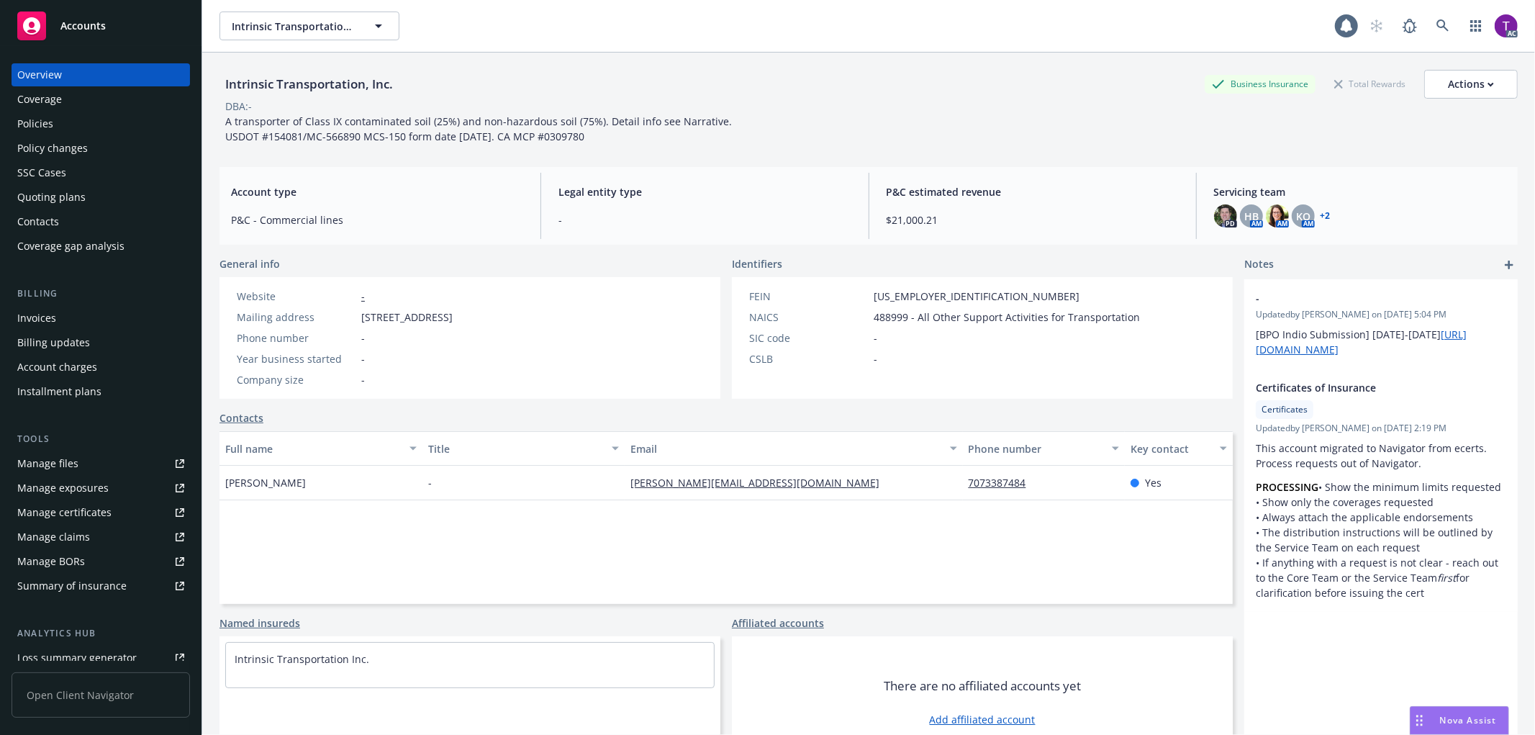
click at [66, 312] on div "Invoices" at bounding box center [100, 318] width 167 height 23
